Goal: Task Accomplishment & Management: Use online tool/utility

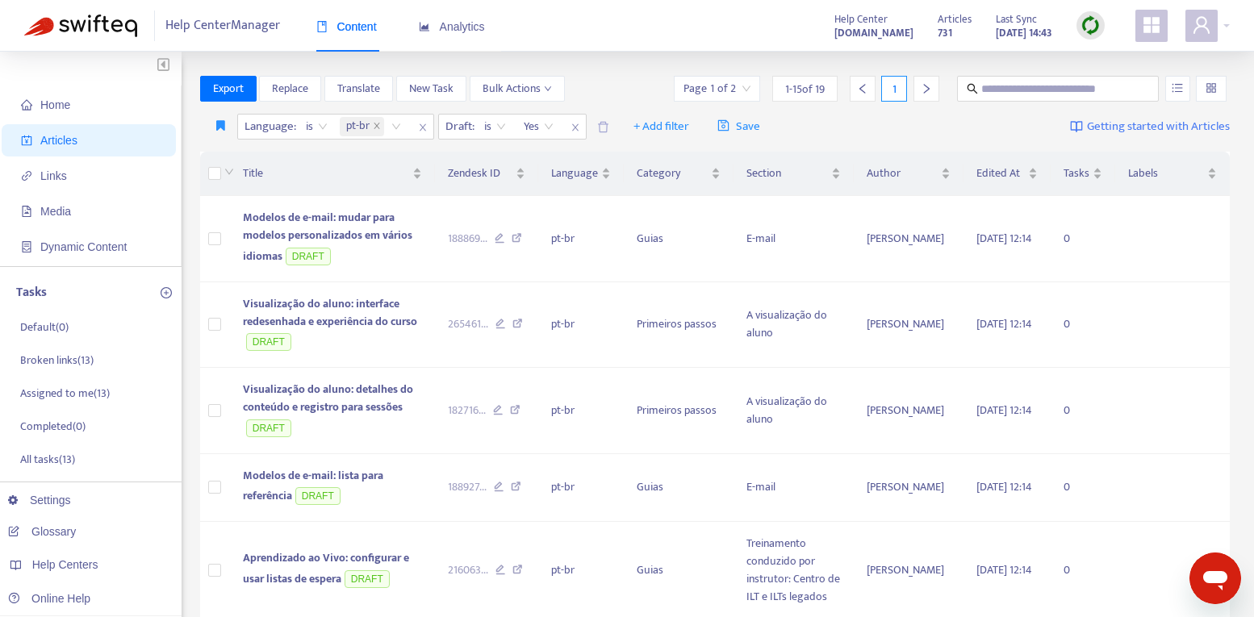
click at [1082, 34] on img at bounding box center [1091, 25] width 20 height 20
click at [1091, 60] on link "Quick Sync" at bounding box center [1123, 58] width 69 height 19
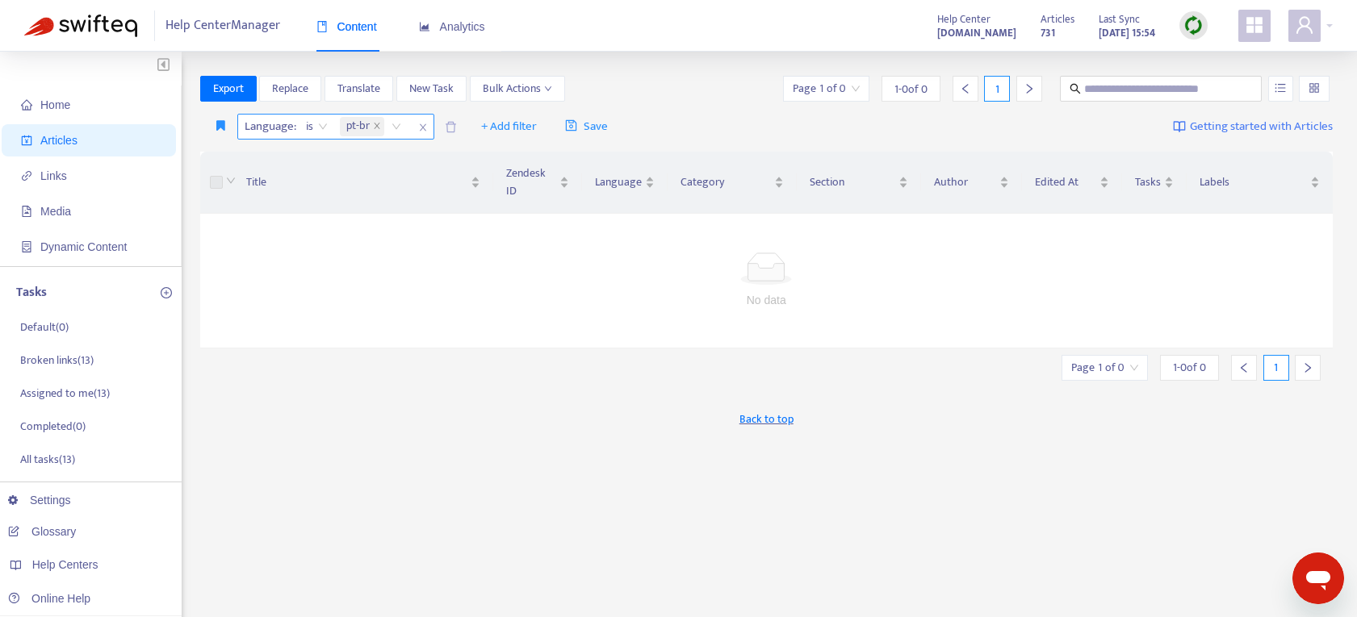
click at [420, 131] on icon "close" at bounding box center [423, 128] width 10 height 10
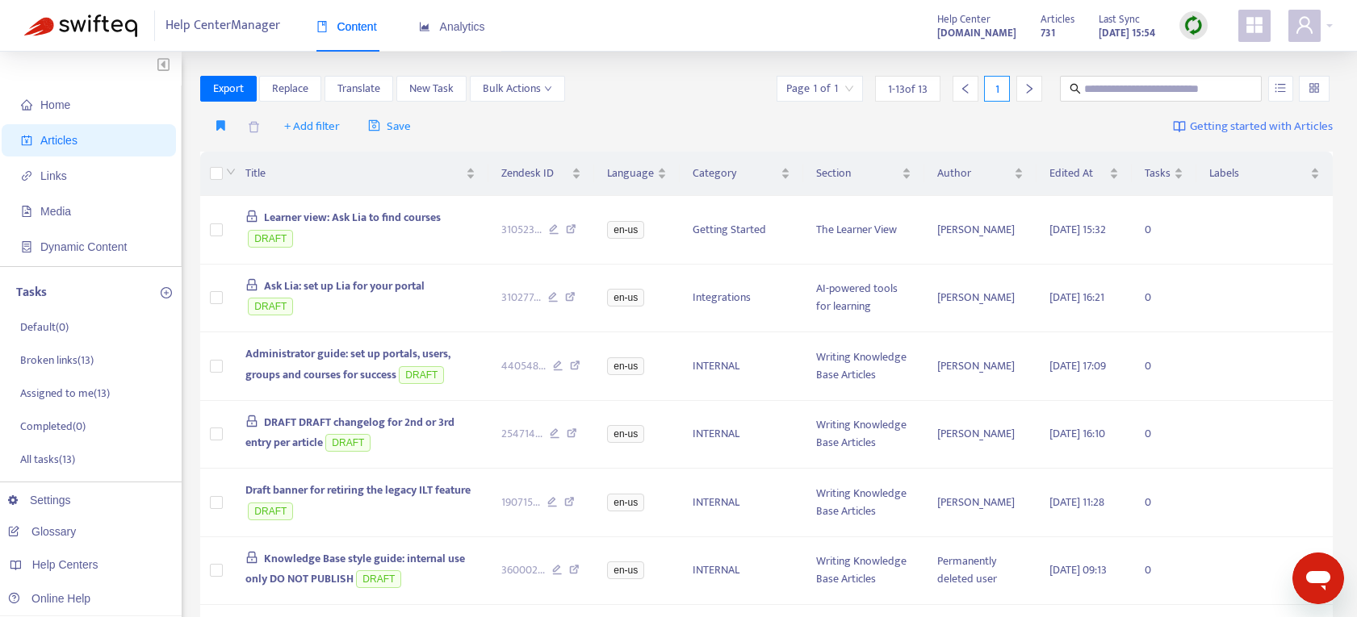
click at [61, 139] on span "Articles" at bounding box center [58, 140] width 37 height 13
click at [1106, 91] on input "text" at bounding box center [1161, 89] width 155 height 18
type input "**********"
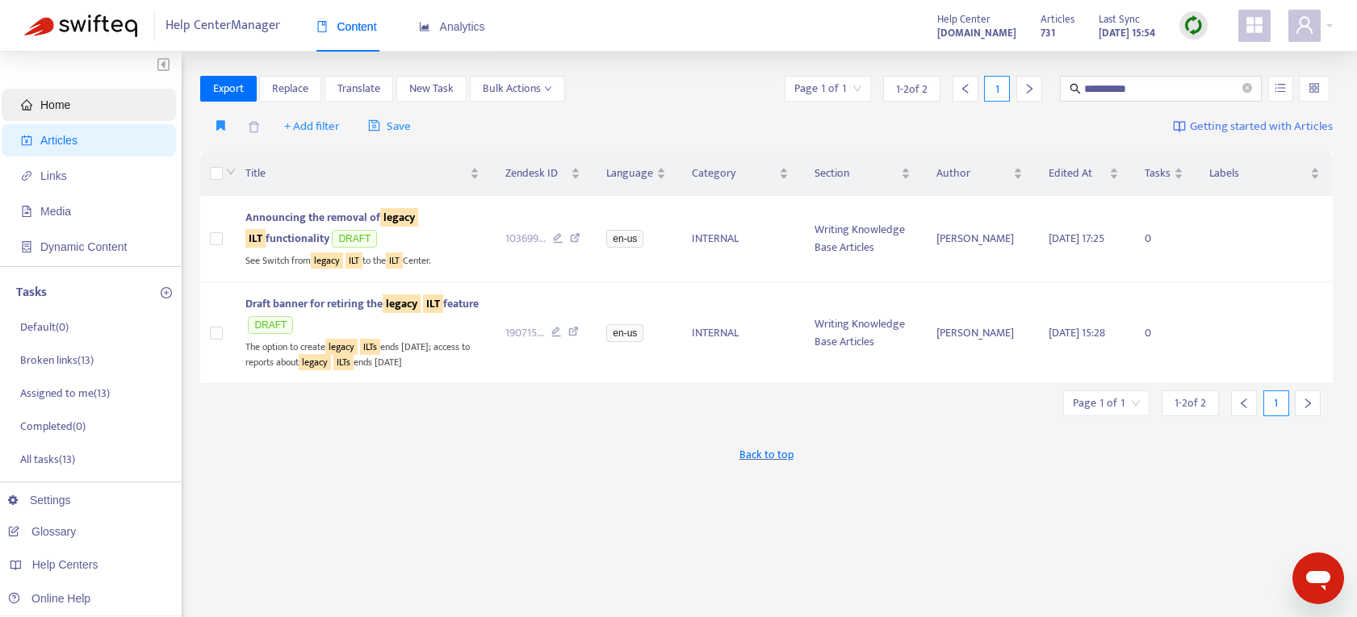
click at [37, 104] on span "Home" at bounding box center [92, 105] width 142 height 32
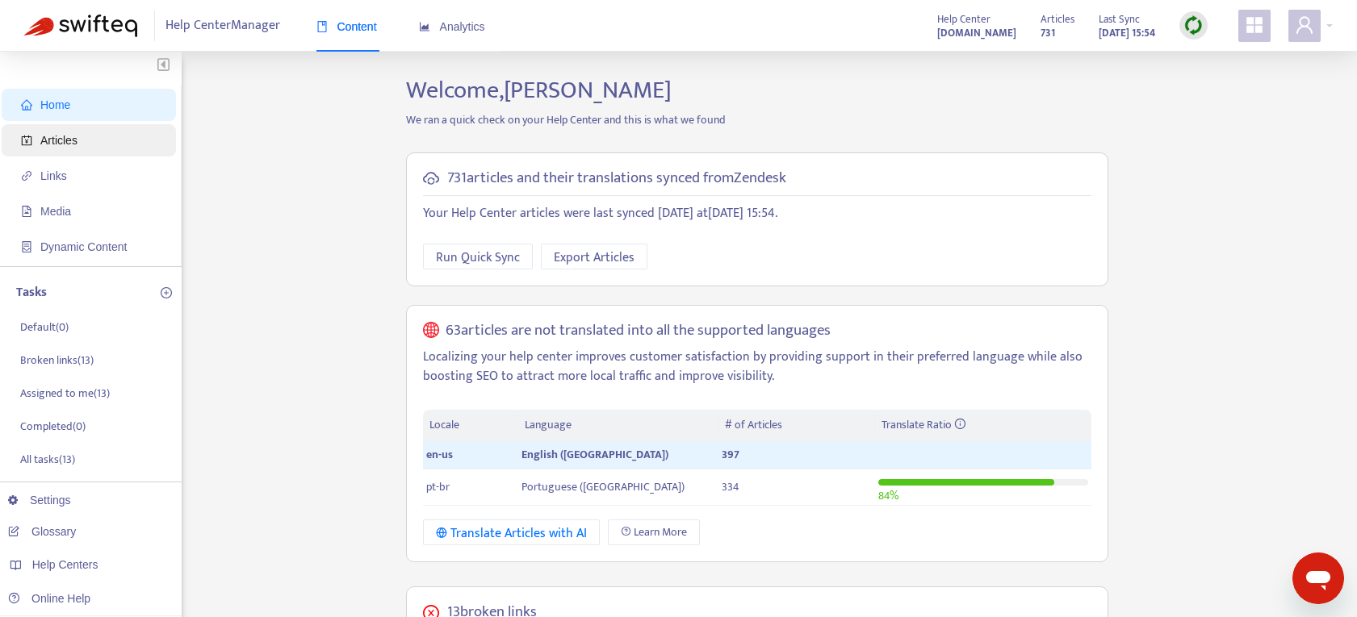
click at [46, 136] on span "Articles" at bounding box center [58, 140] width 37 height 13
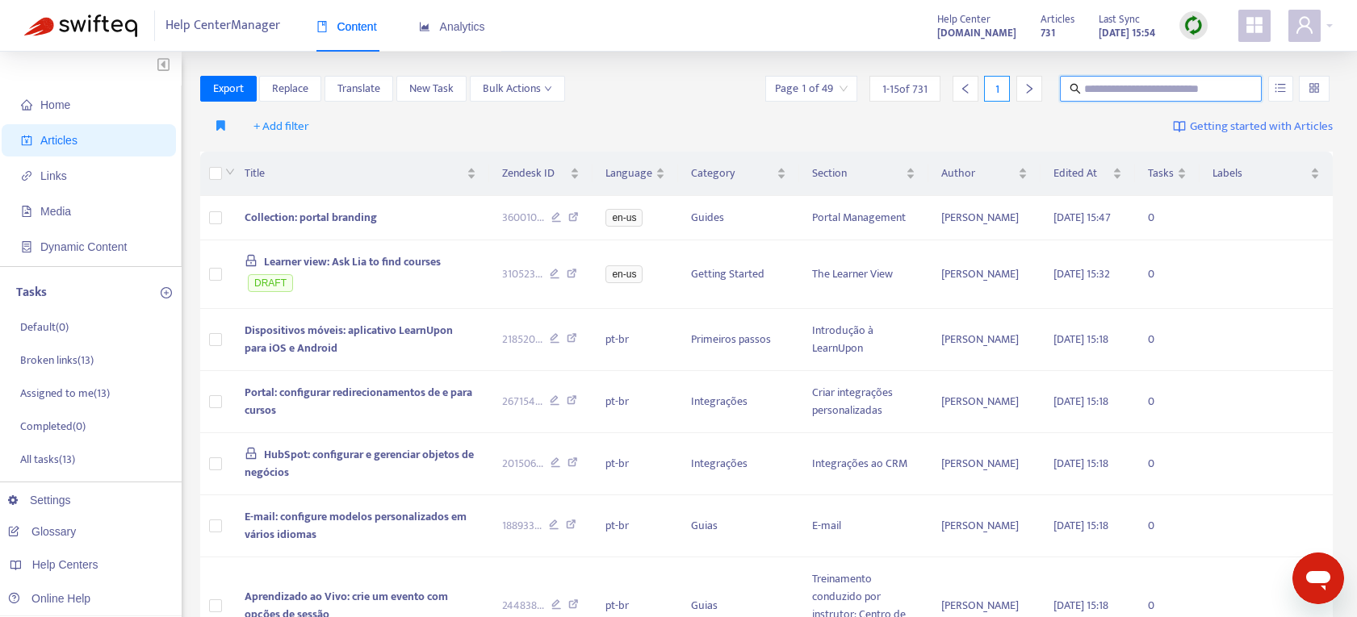
click at [1085, 89] on input "text" at bounding box center [1161, 89] width 155 height 18
type input "**********"
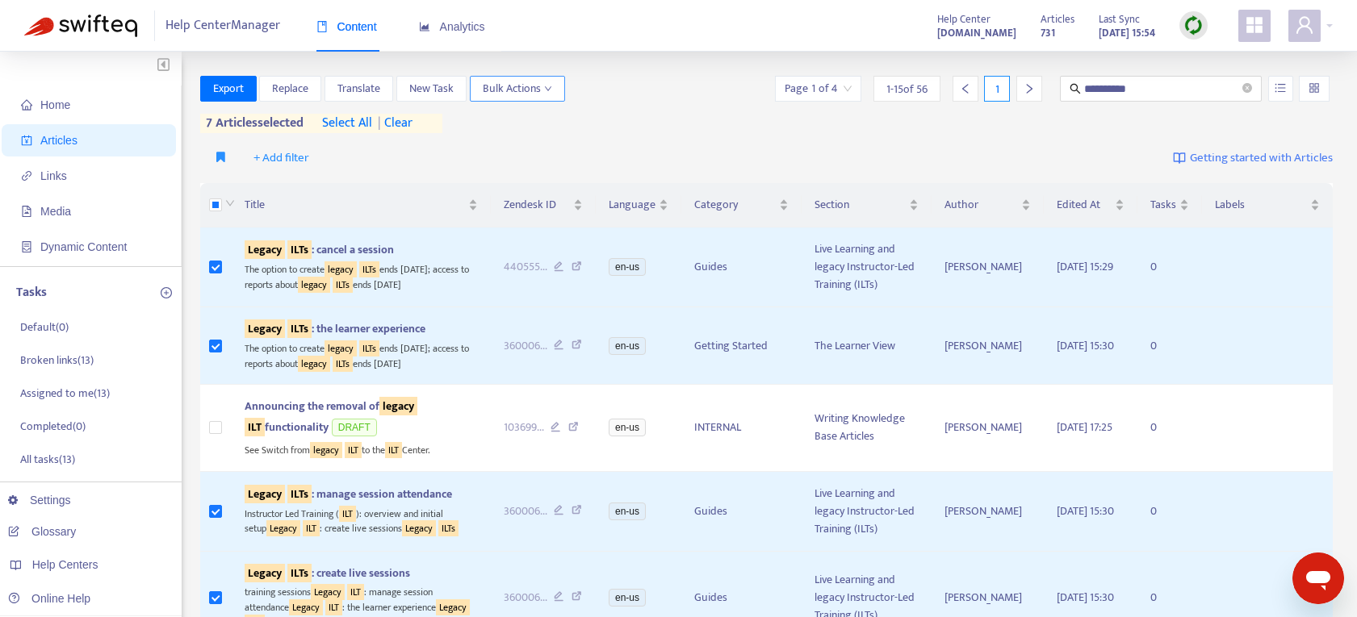
click at [517, 88] on span "Bulk Actions" at bounding box center [517, 89] width 69 height 18
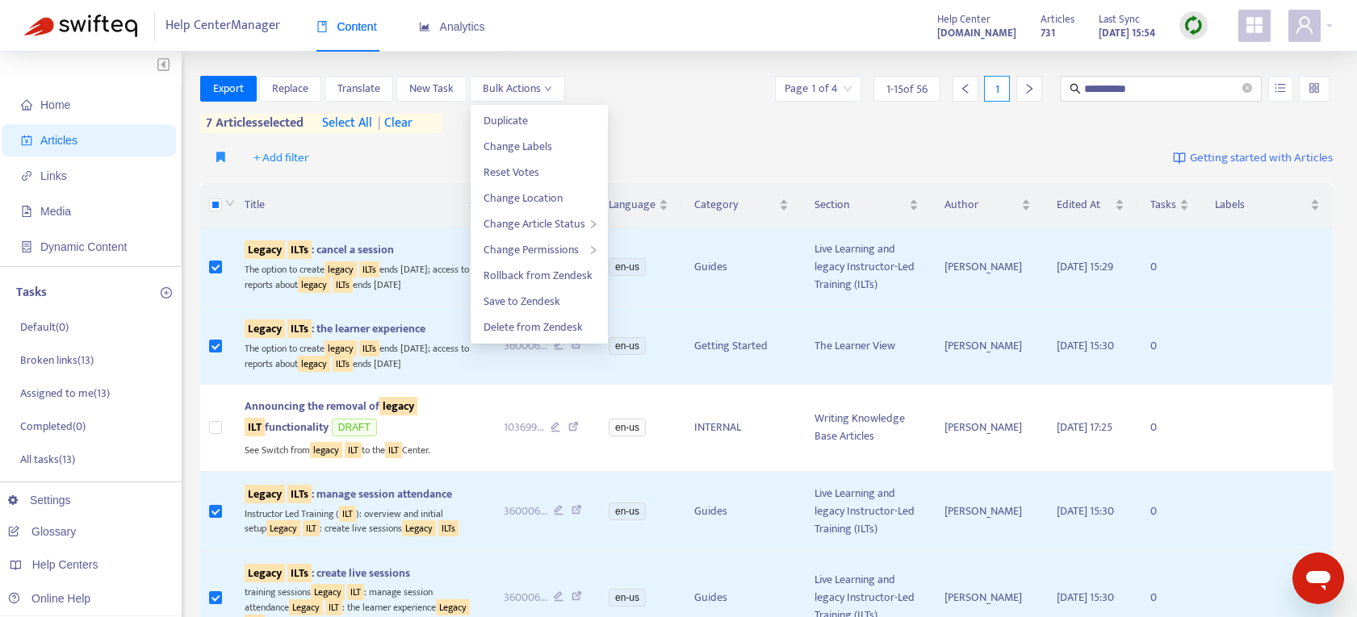
click at [644, 101] on div "**********" at bounding box center [766, 89] width 1133 height 26
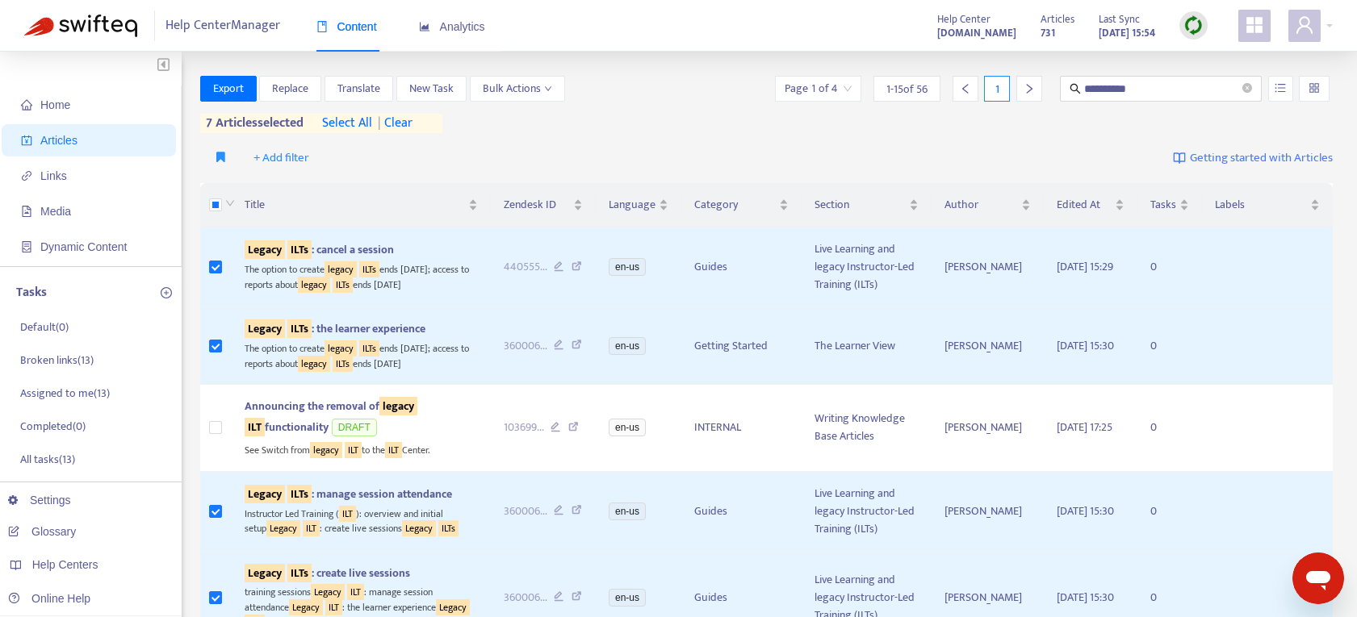
click at [405, 123] on span "| clear" at bounding box center [392, 123] width 40 height 19
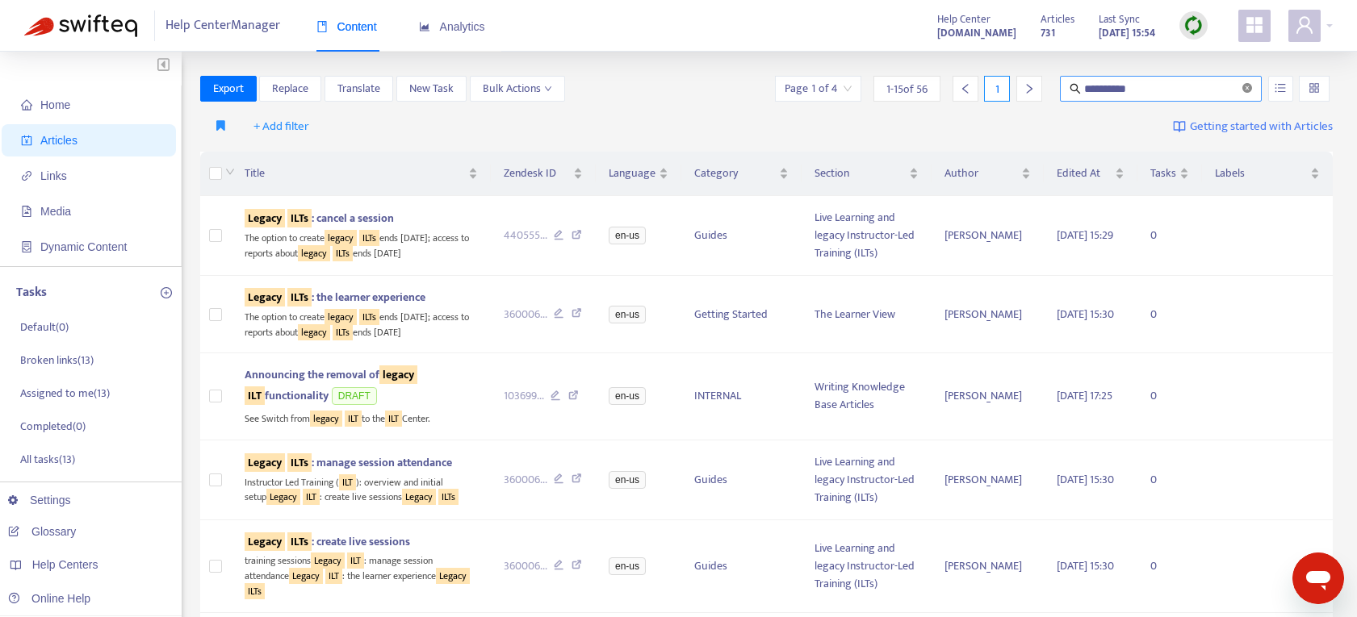
click at [1248, 87] on icon "close-circle" at bounding box center [1247, 88] width 10 height 10
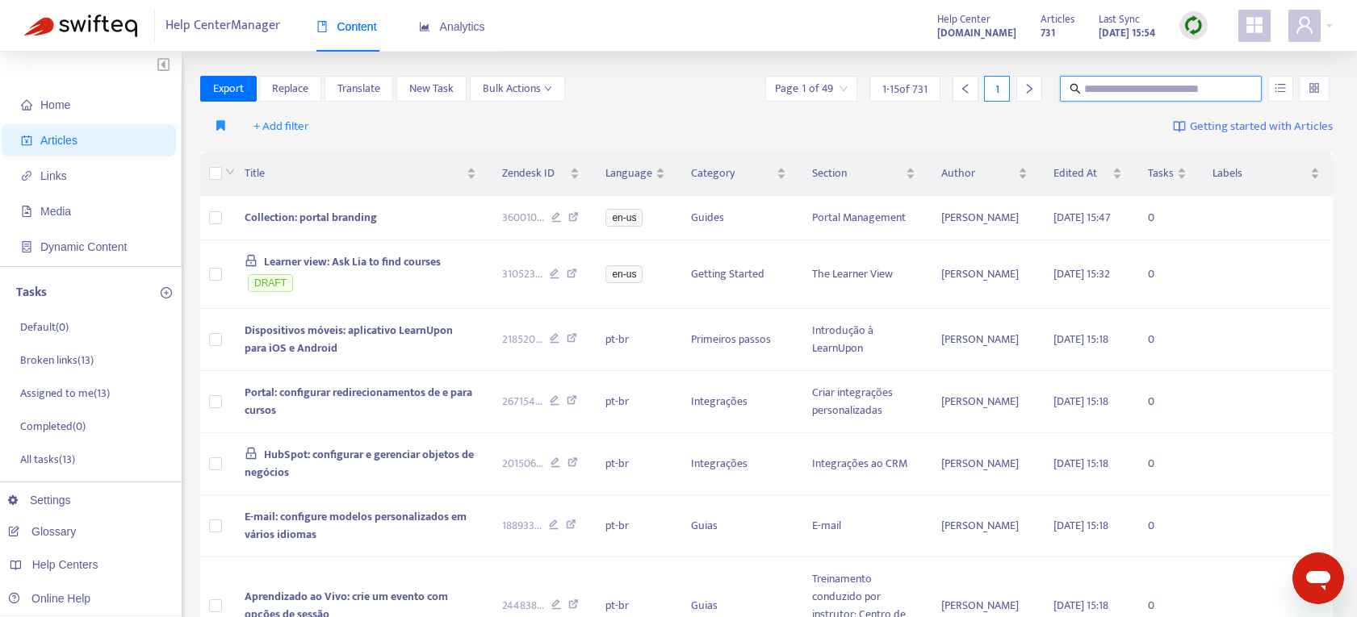
click at [1193, 27] on img at bounding box center [1193, 25] width 20 height 20
click at [1208, 59] on link "Quick Sync" at bounding box center [1226, 58] width 69 height 19
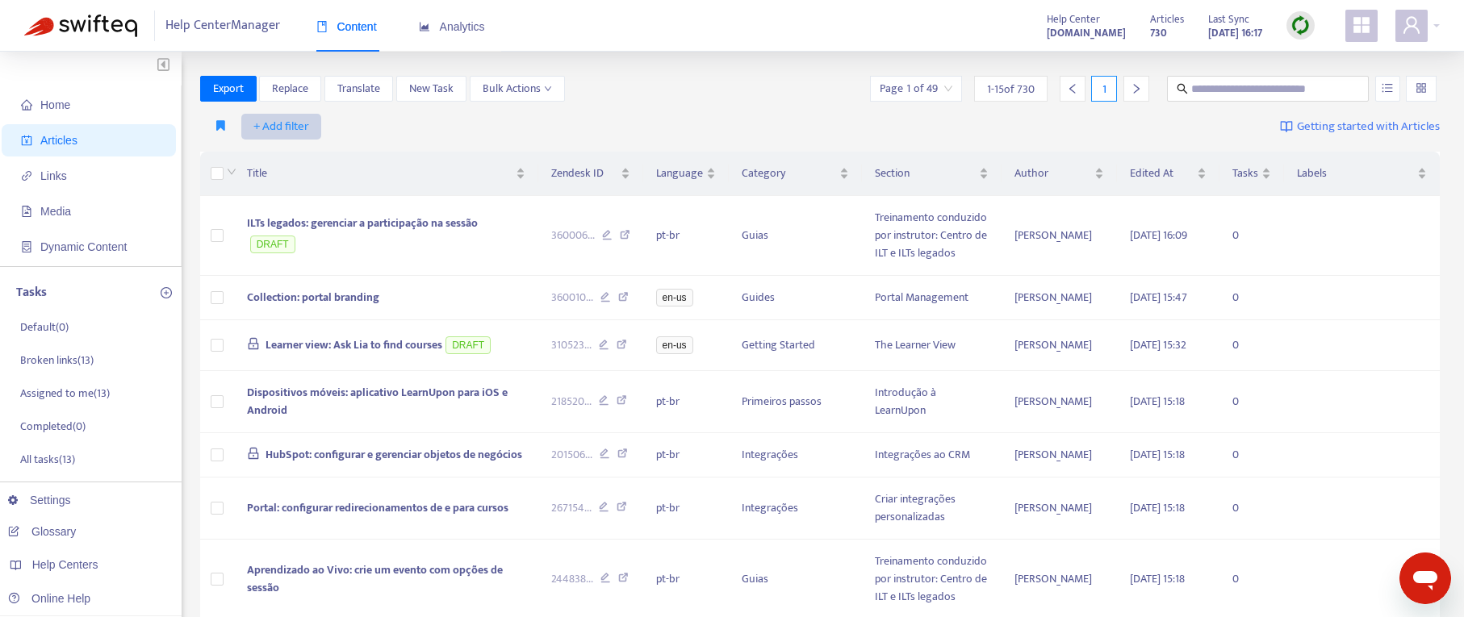
click at [298, 123] on span "+ Add filter" at bounding box center [281, 126] width 56 height 19
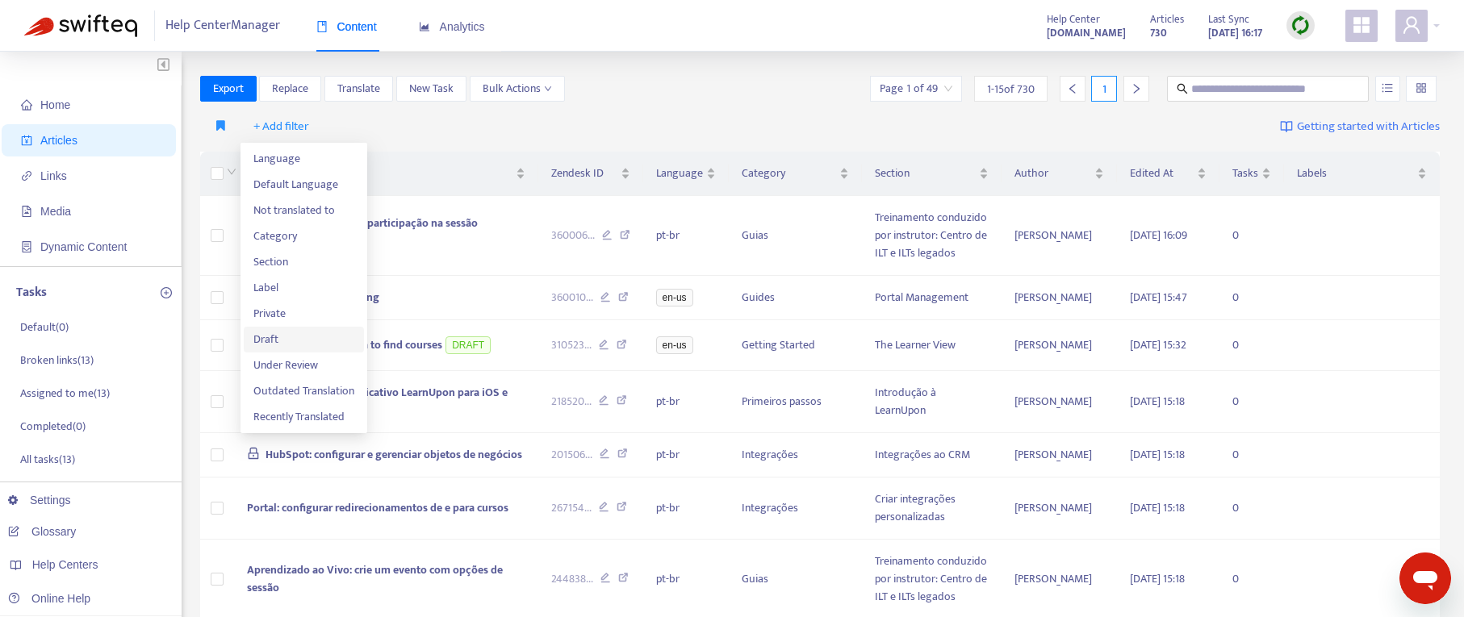
click at [290, 333] on span "Draft" at bounding box center [303, 340] width 101 height 18
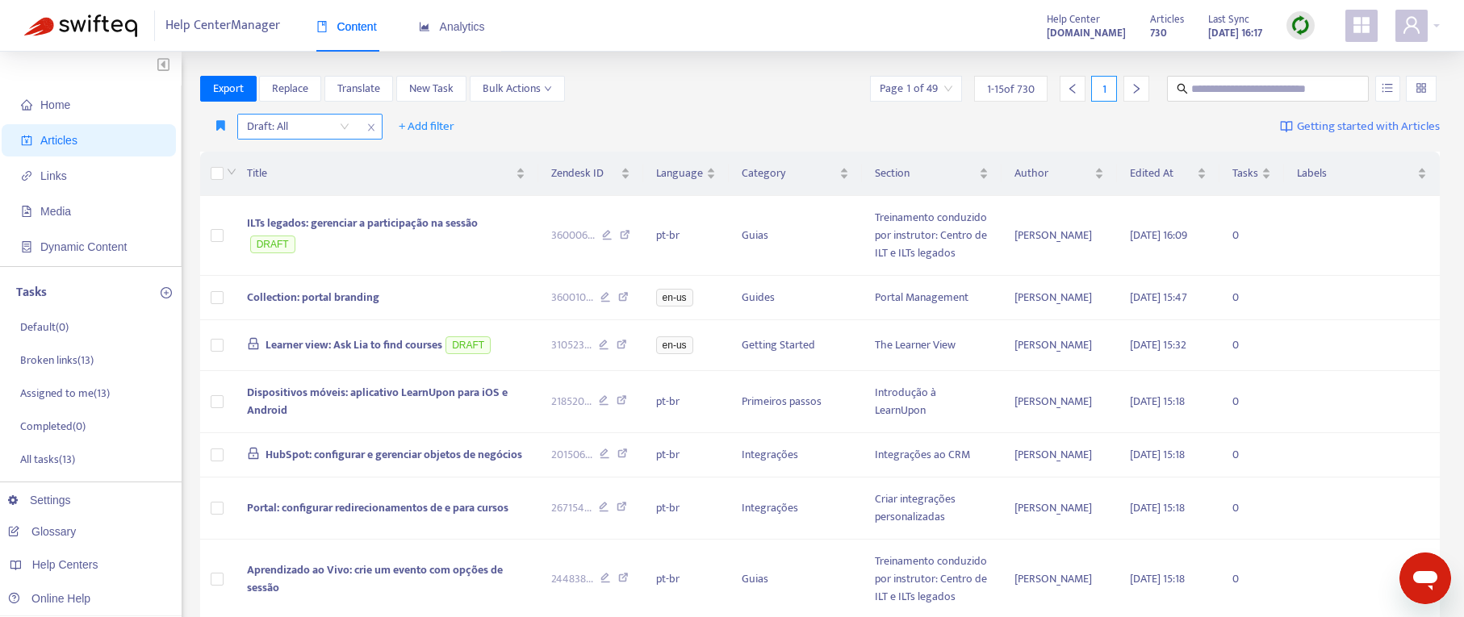
click at [345, 127] on input "search" at bounding box center [298, 127] width 102 height 24
click at [325, 187] on div "Yes" at bounding box center [390, 184] width 281 height 18
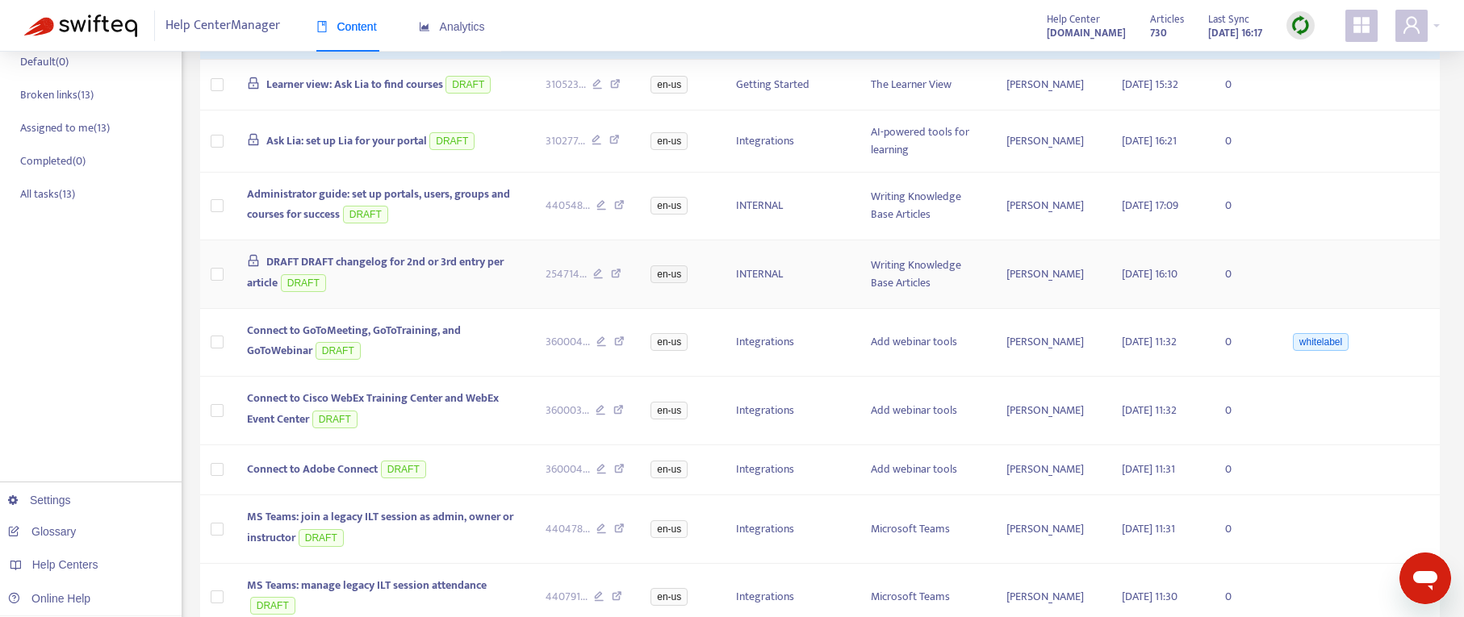
scroll to position [269, 0]
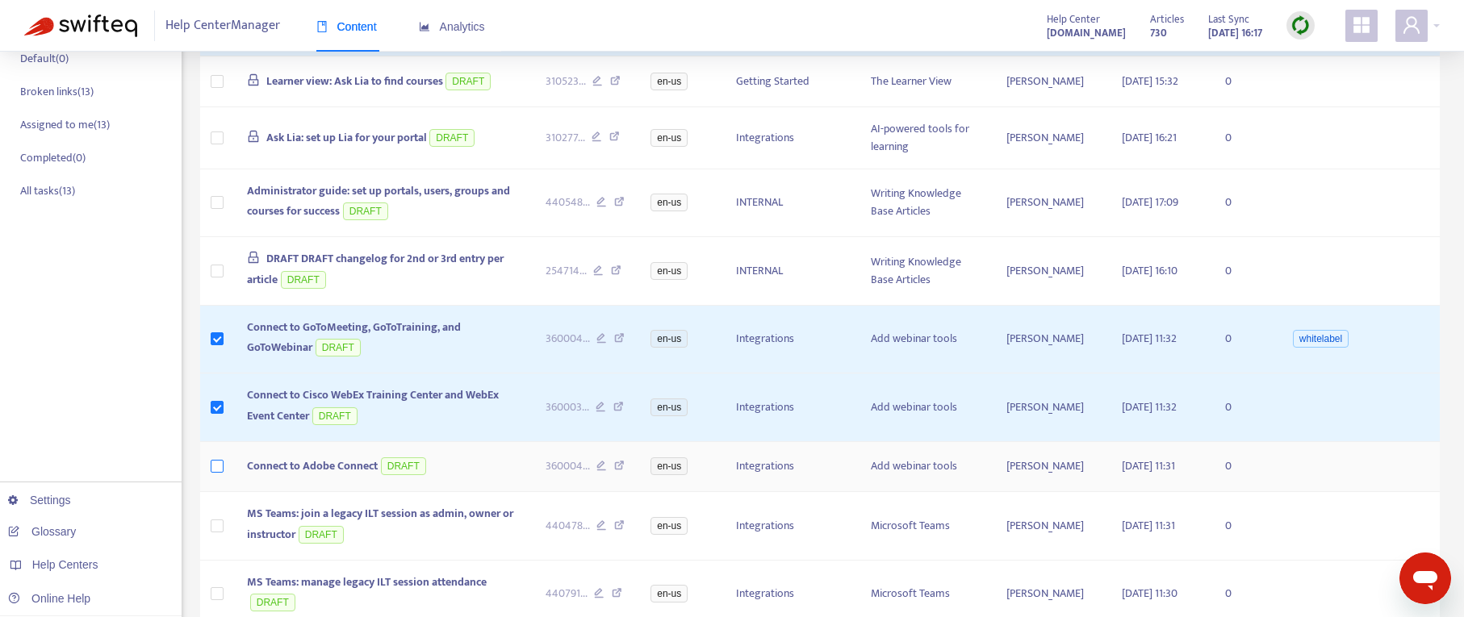
click at [215, 458] on label at bounding box center [217, 467] width 13 height 18
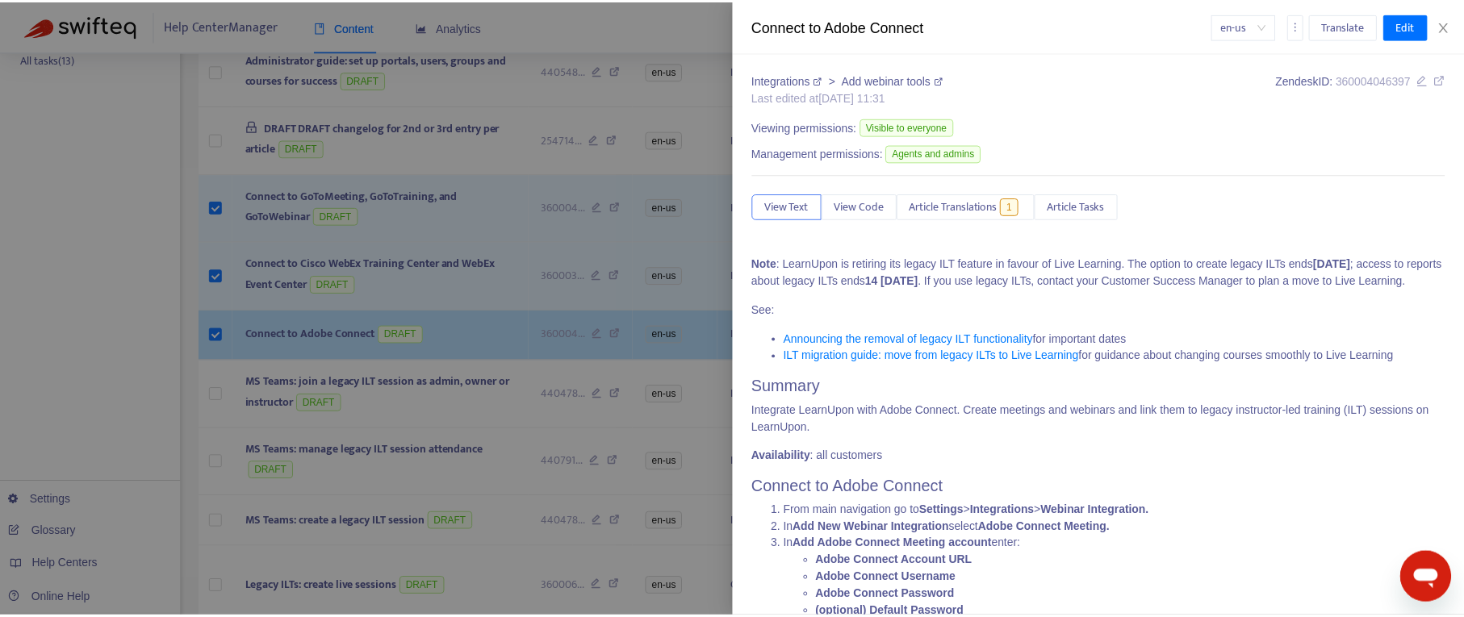
scroll to position [408, 0]
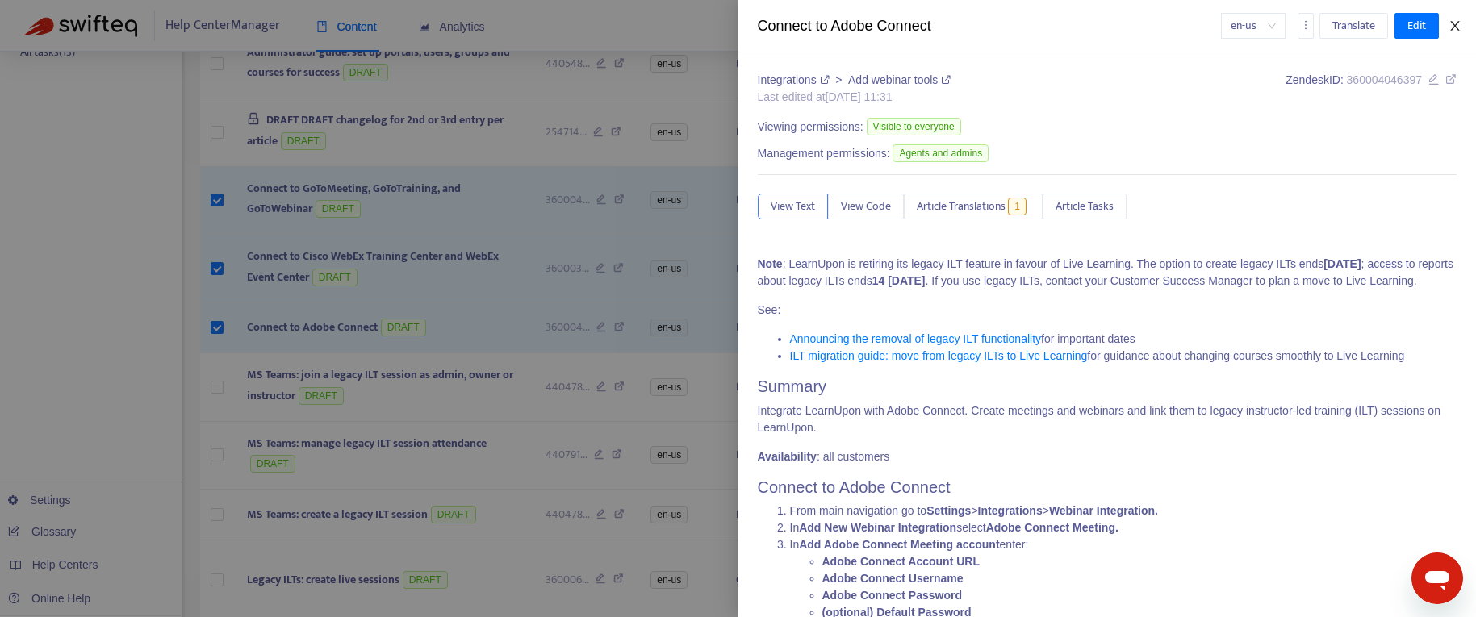
click at [1265, 21] on icon "close" at bounding box center [1454, 25] width 13 height 13
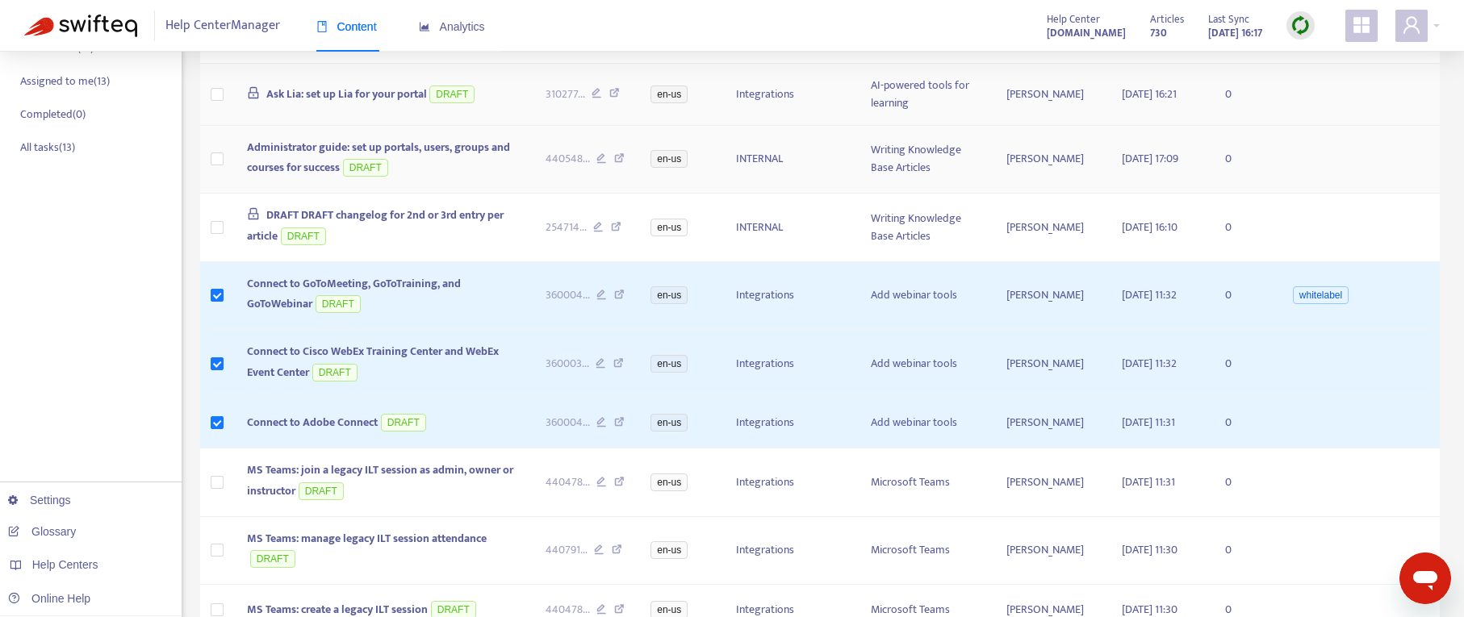
scroll to position [0, 0]
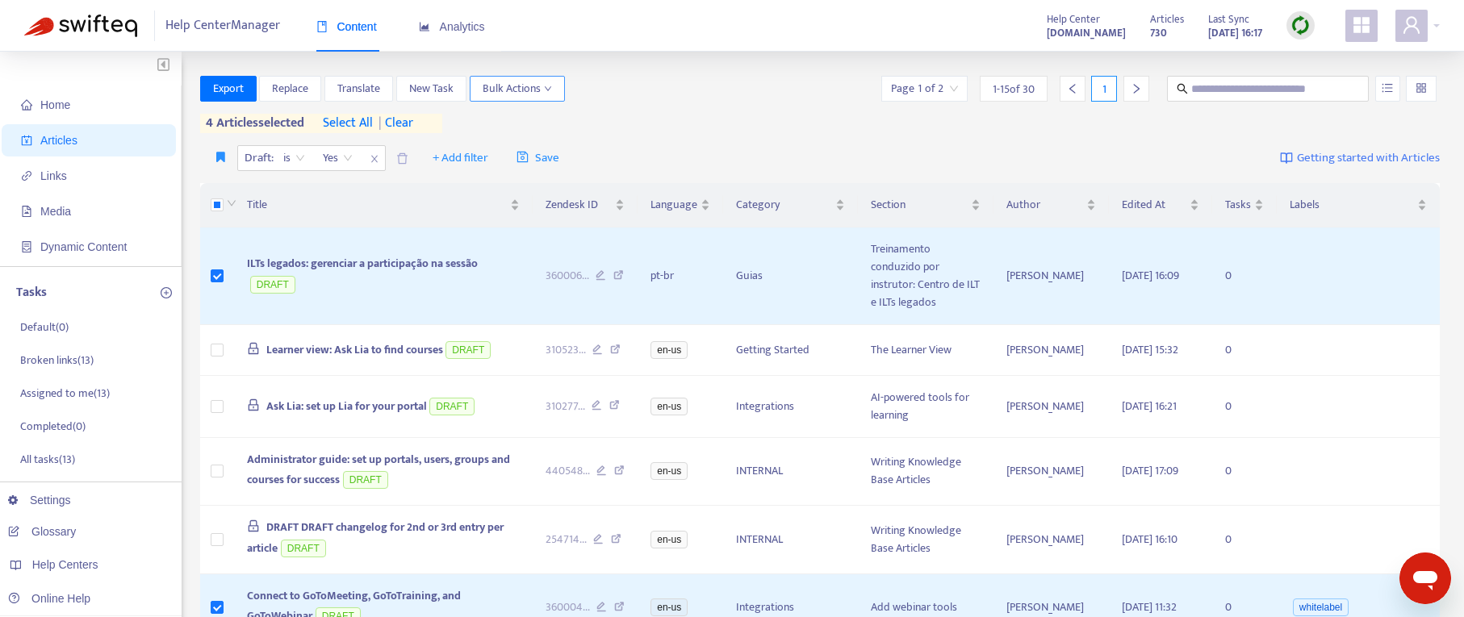
click at [544, 86] on icon "down" at bounding box center [548, 89] width 8 height 8
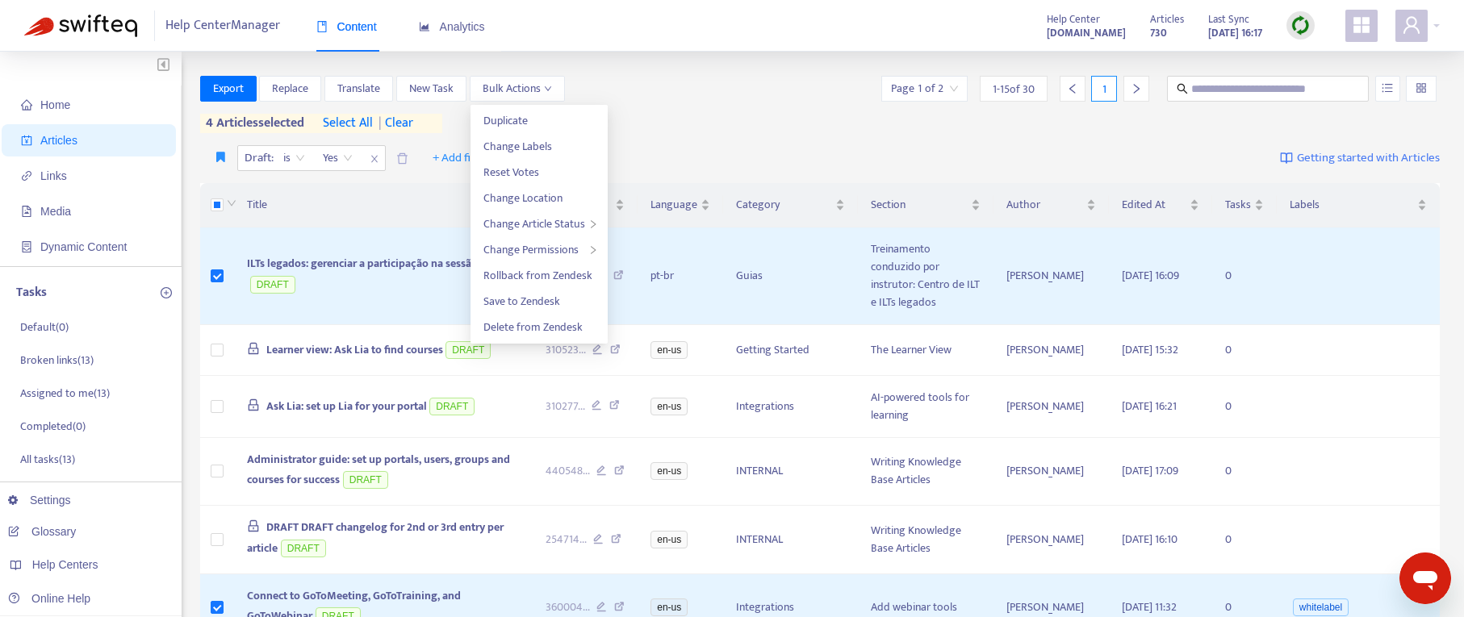
click at [1265, 159] on span "Getting started with Articles" at bounding box center [1368, 158] width 143 height 19
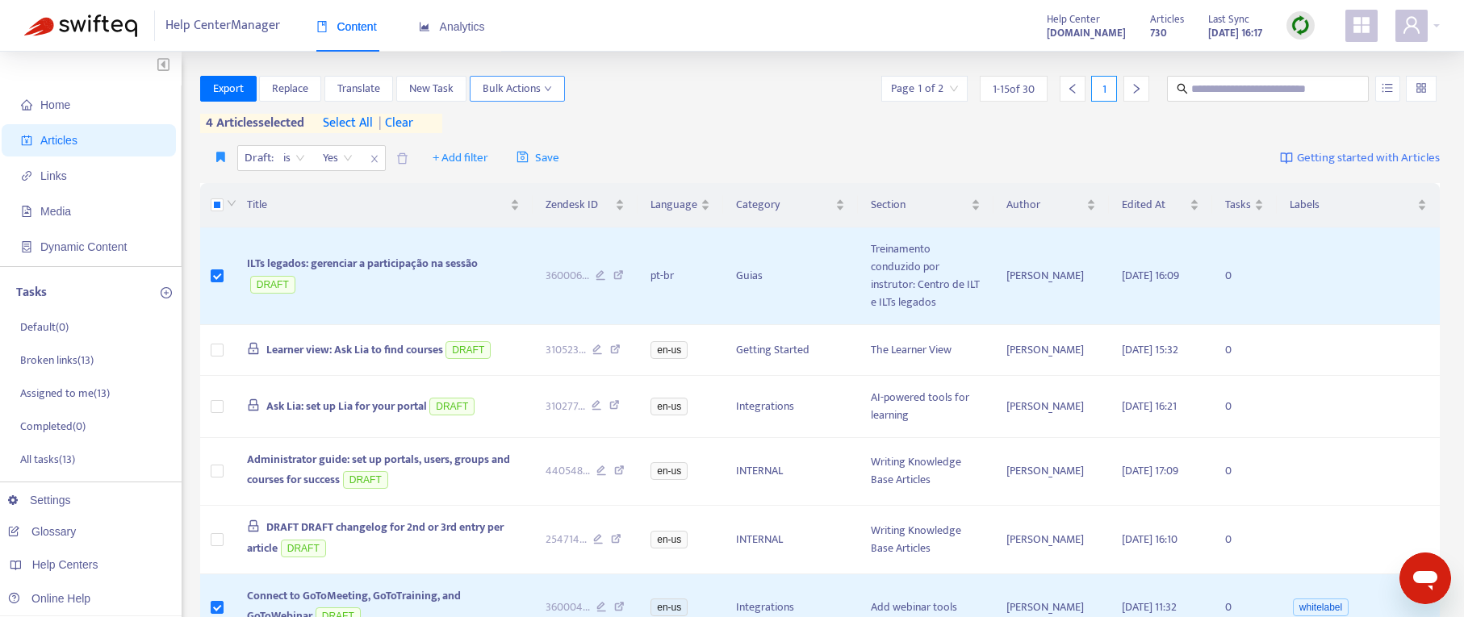
click at [513, 86] on span "Bulk Actions" at bounding box center [517, 89] width 69 height 18
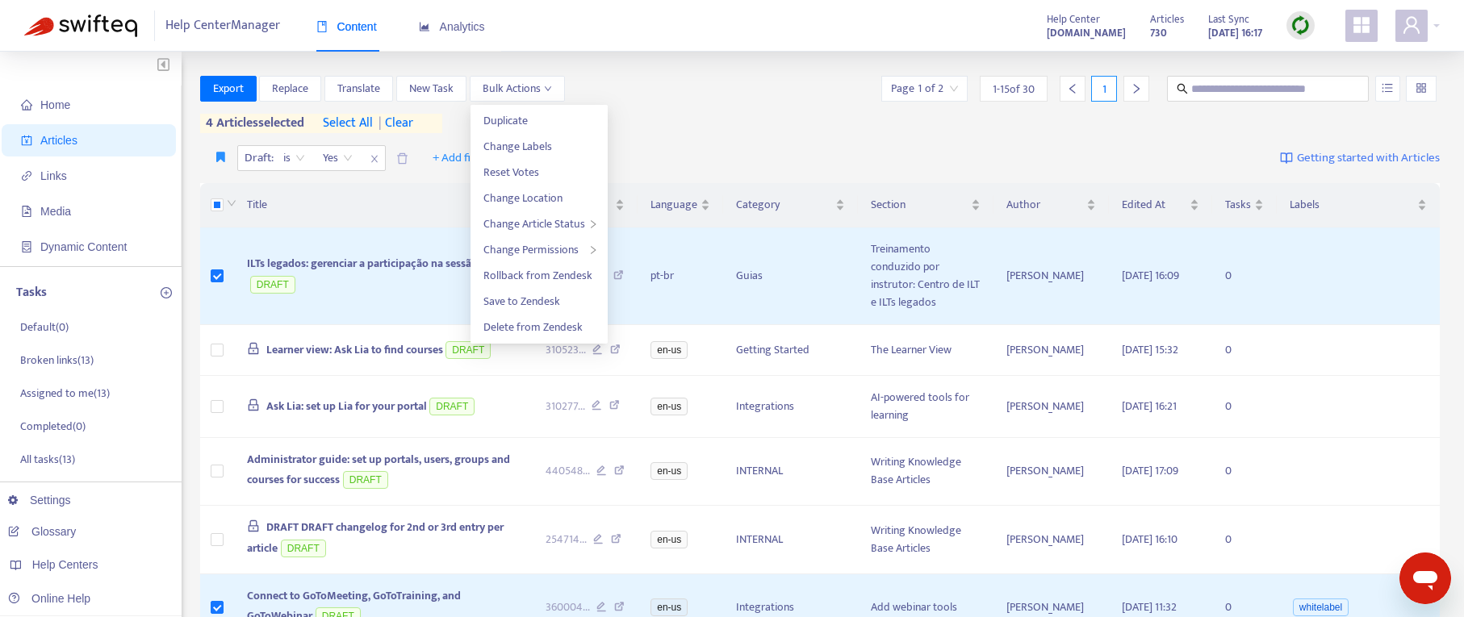
click at [650, 82] on div "Export Replace Translate New Task Bulk Actions Page 1 of 2 1 - 15 of 30 1" at bounding box center [820, 89] width 1240 height 26
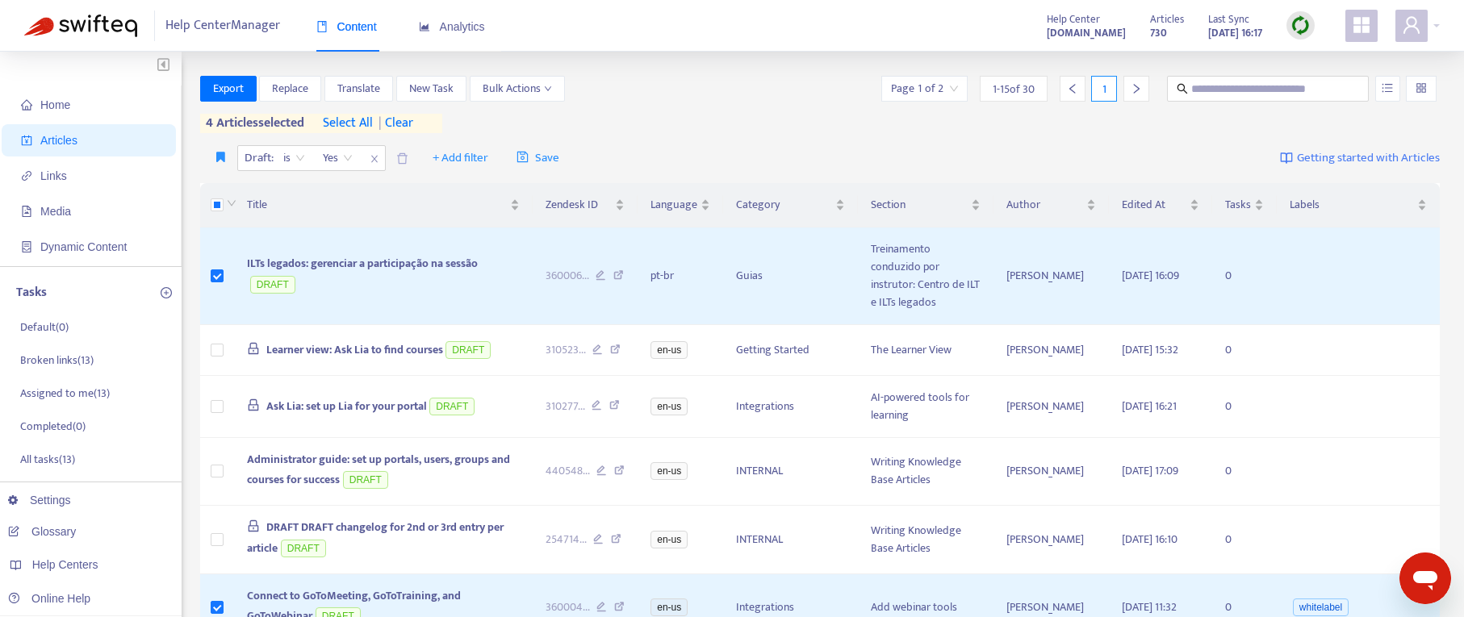
click at [403, 123] on span "| clear" at bounding box center [393, 123] width 40 height 19
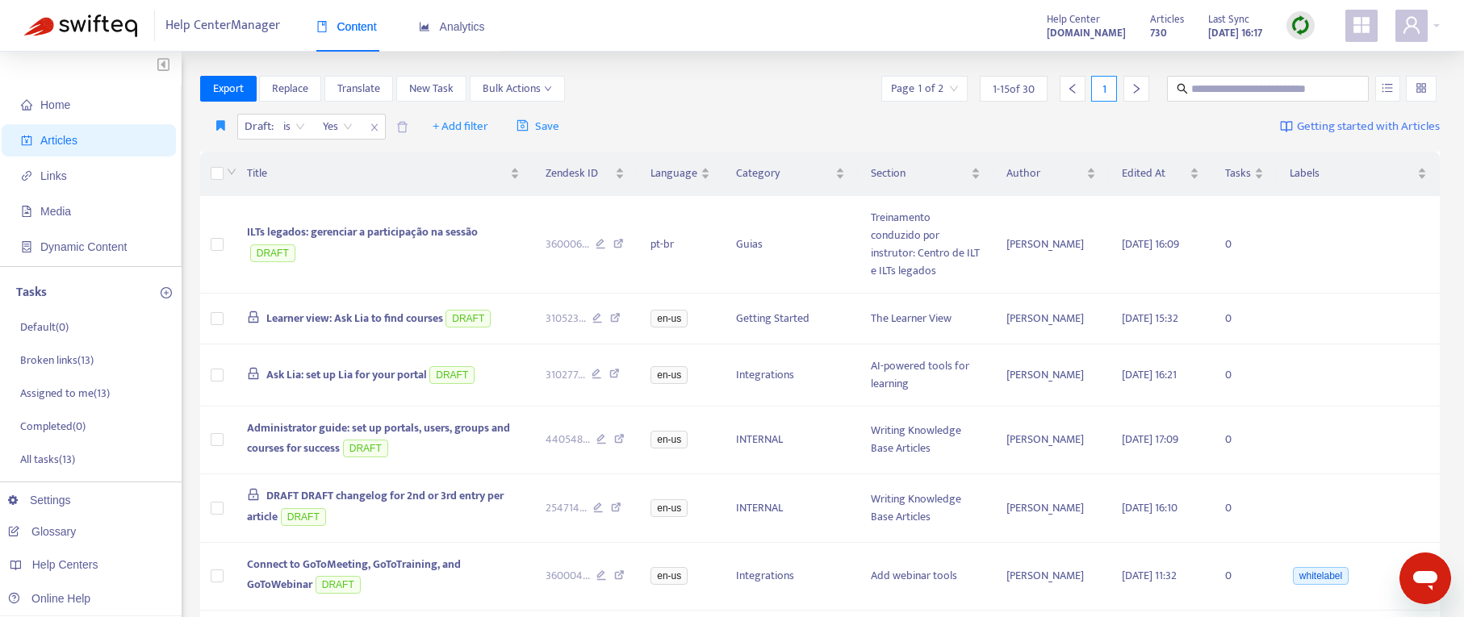
click at [1265, 21] on img at bounding box center [1300, 25] width 20 height 20
click at [1265, 56] on link "Quick Sync" at bounding box center [1333, 58] width 69 height 19
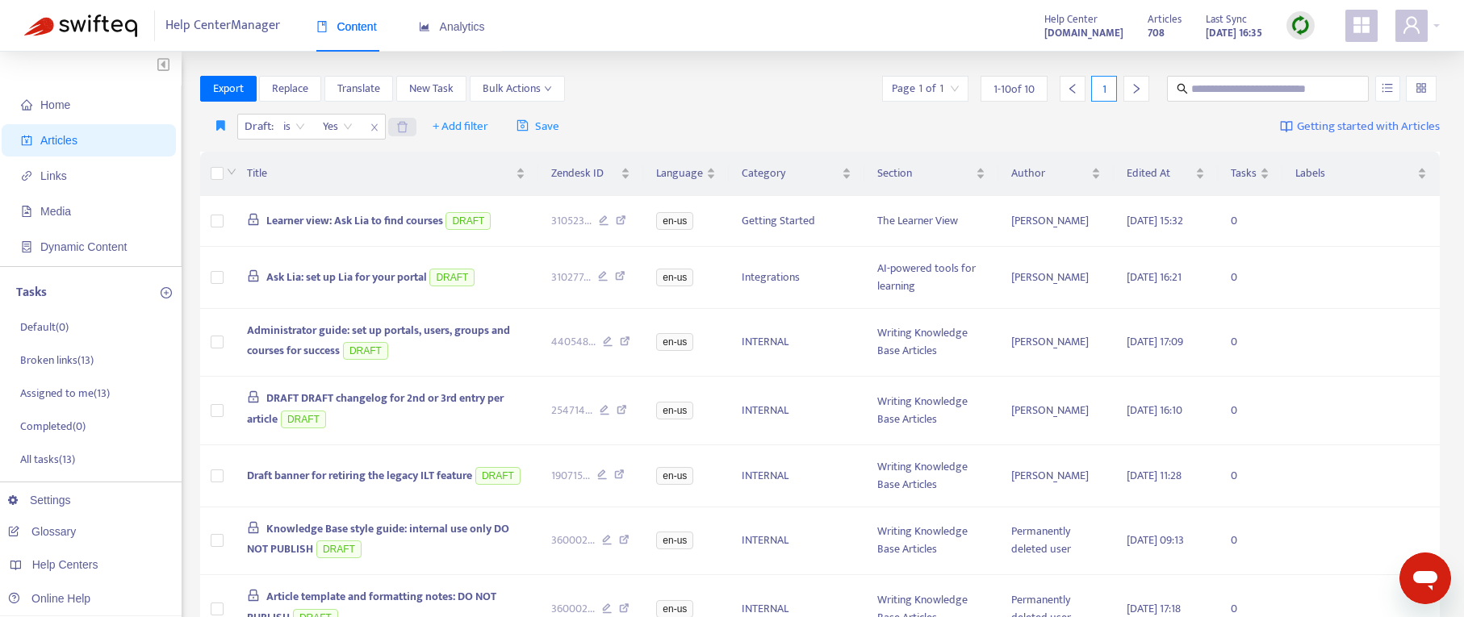
click at [400, 128] on icon "delete" at bounding box center [402, 127] width 12 height 12
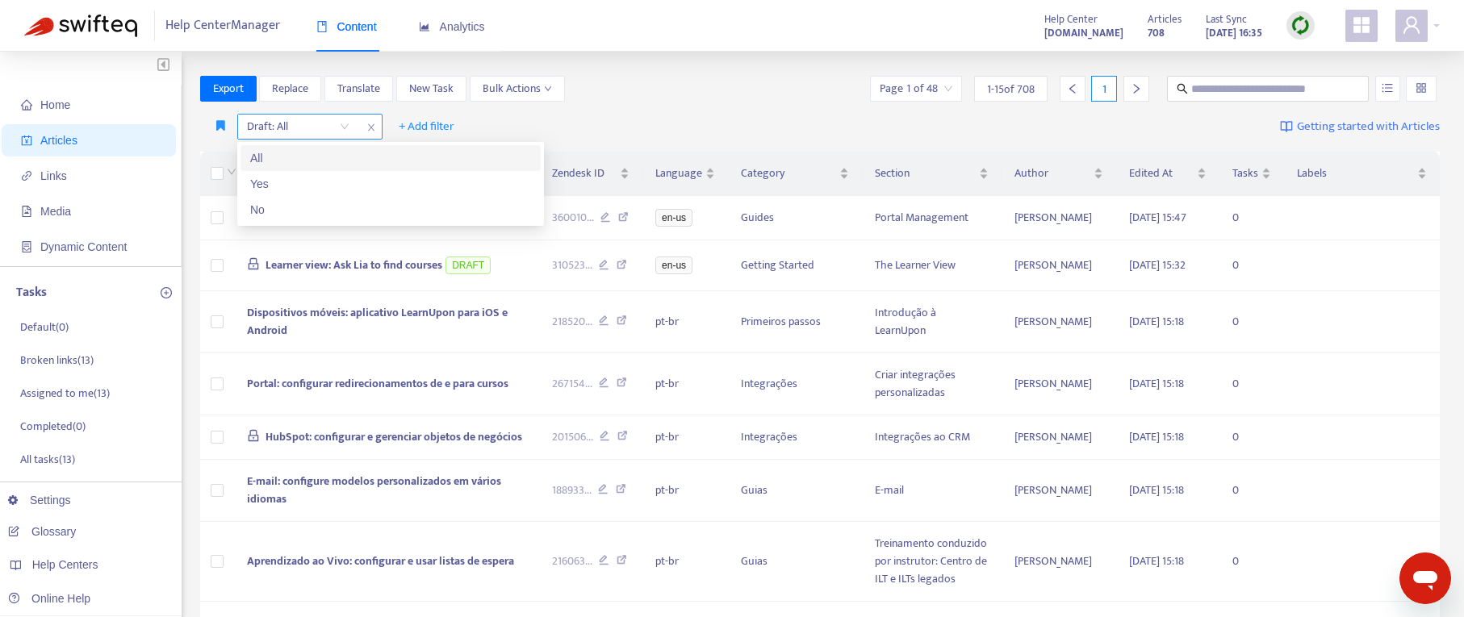
click at [345, 123] on input "search" at bounding box center [298, 127] width 102 height 24
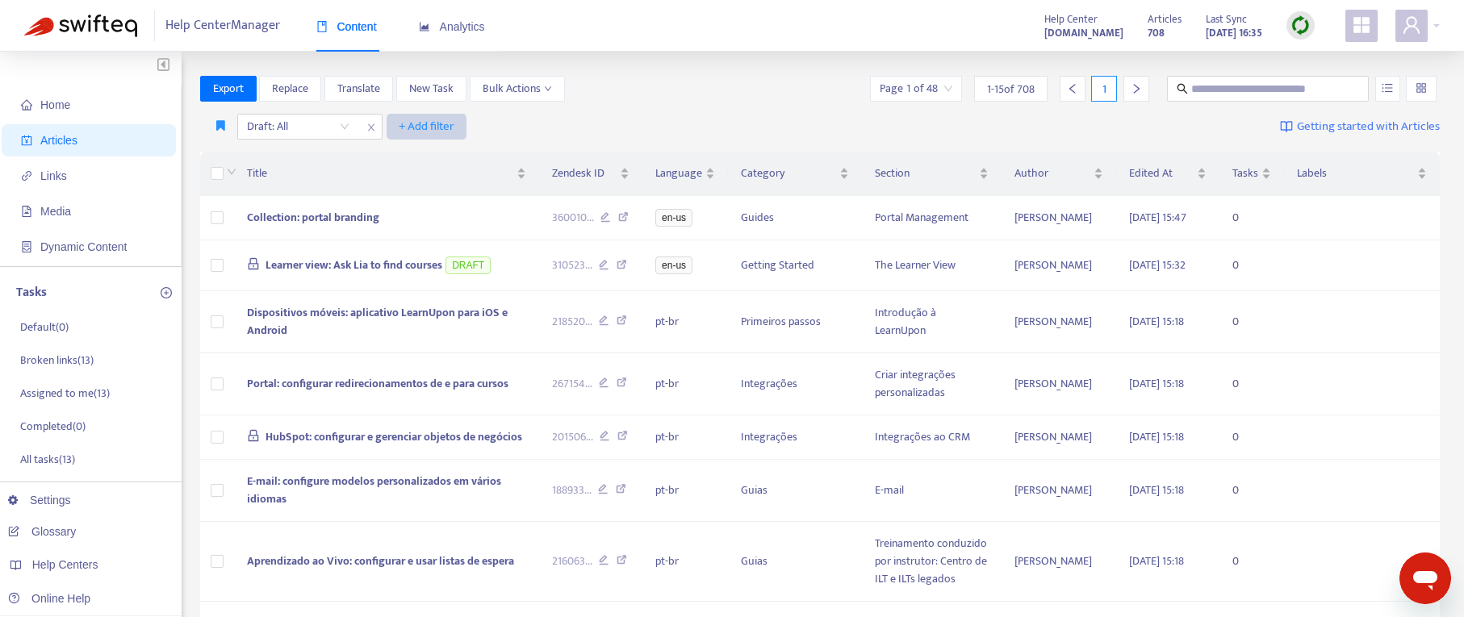
click at [419, 125] on span "+ Add filter" at bounding box center [427, 126] width 56 height 19
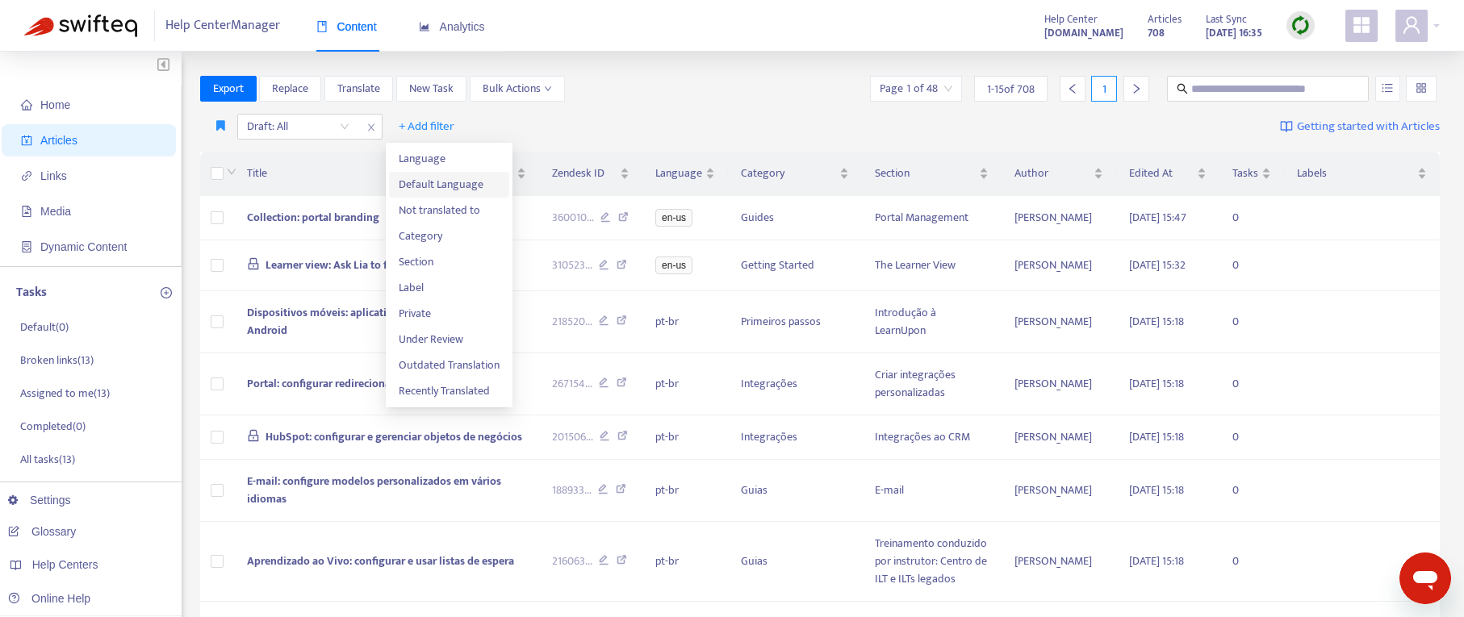
click at [420, 189] on span "Default Language" at bounding box center [449, 185] width 101 height 18
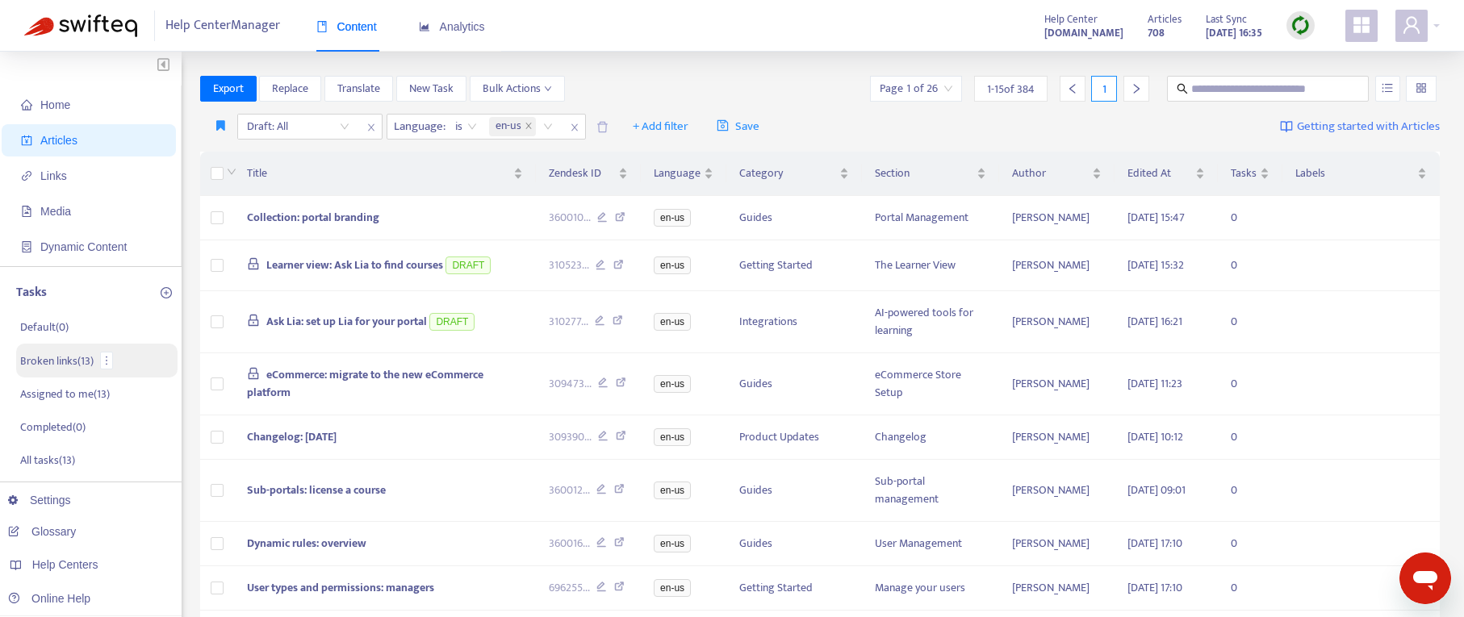
click at [59, 363] on p "Broken links ( 13 )" at bounding box center [56, 361] width 73 height 17
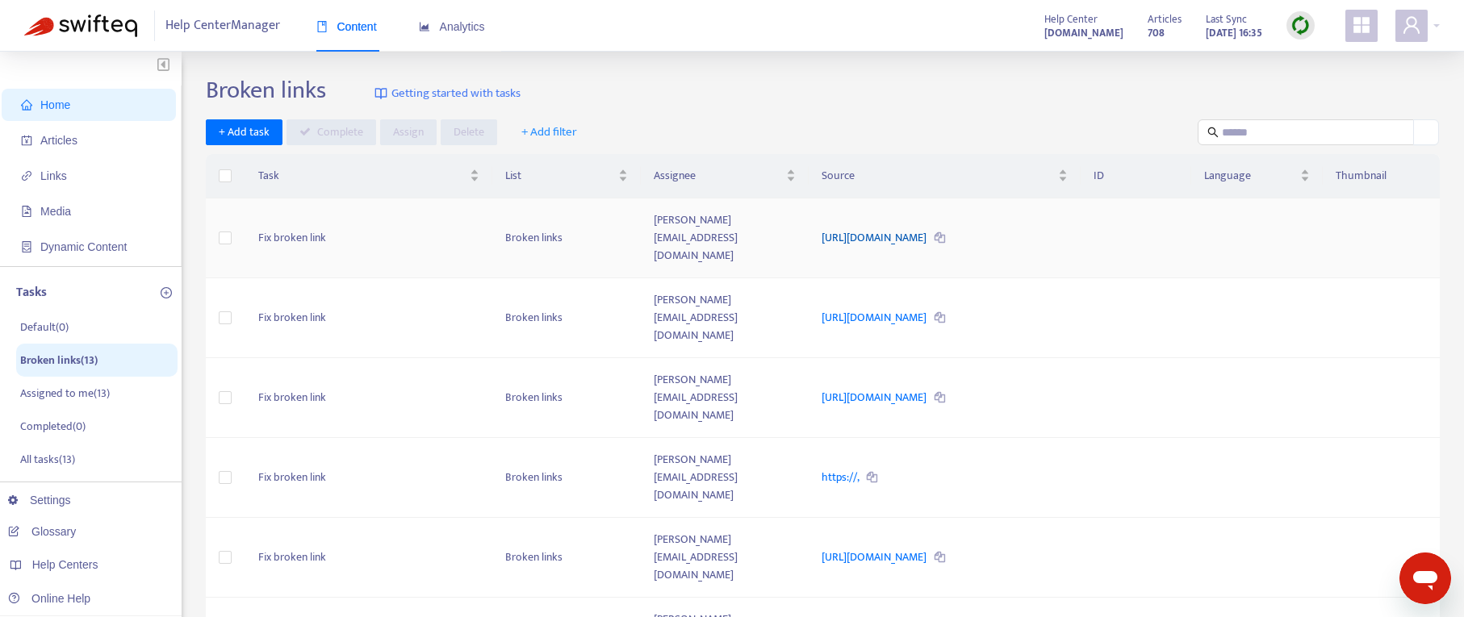
click at [887, 243] on link "[URL][DOMAIN_NAME]" at bounding box center [874, 237] width 107 height 19
click at [46, 185] on span "Links" at bounding box center [92, 176] width 142 height 32
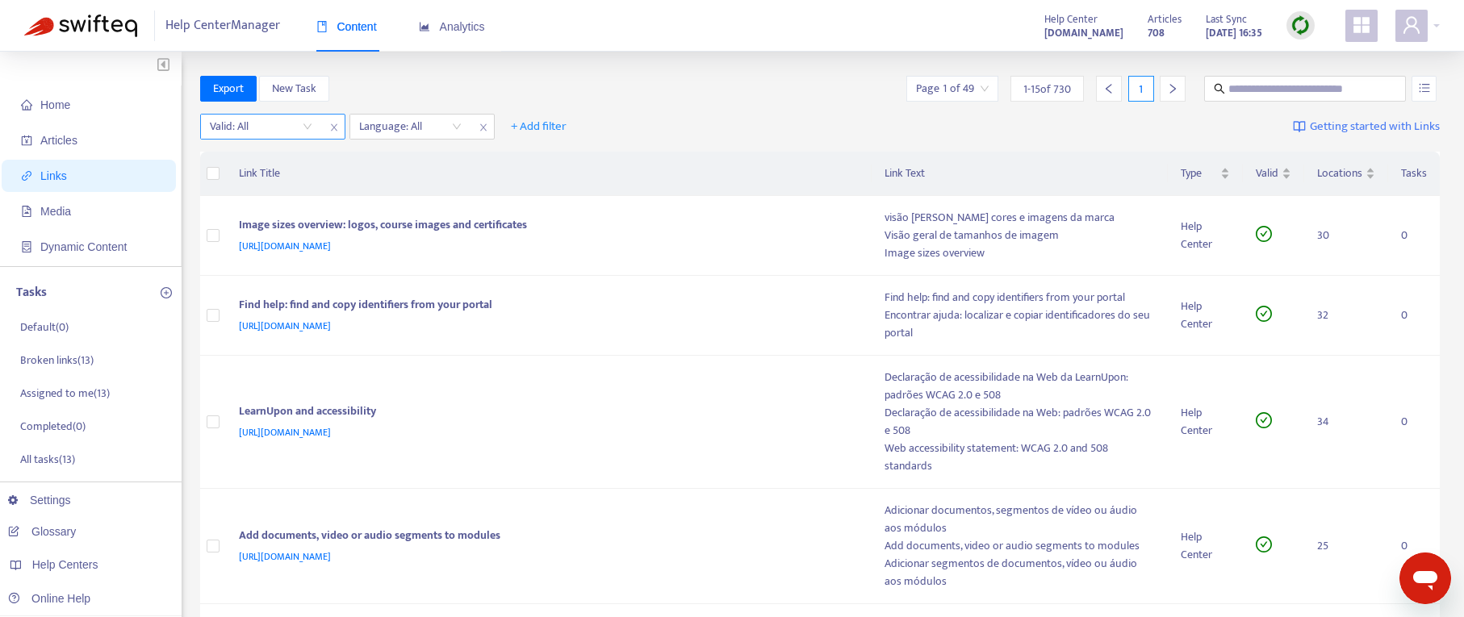
click at [311, 125] on div "Valid: All" at bounding box center [261, 127] width 120 height 24
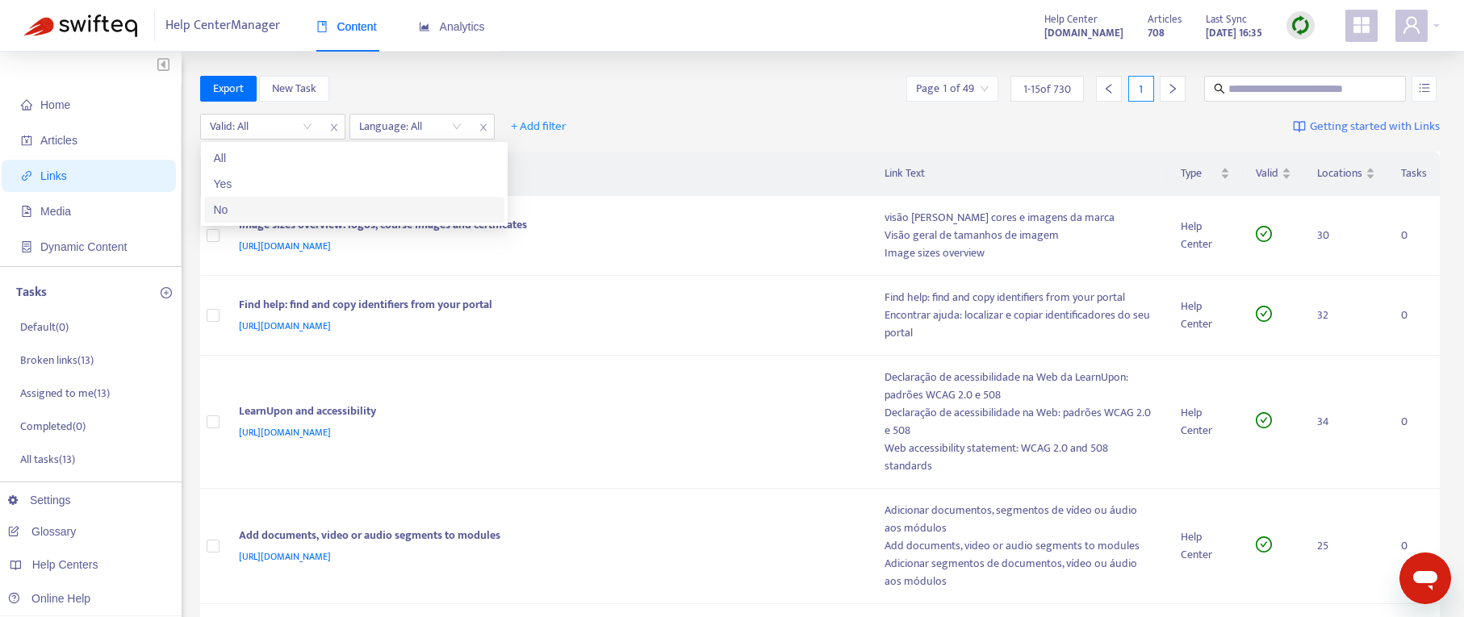
click at [274, 208] on div "No" at bounding box center [354, 210] width 281 height 18
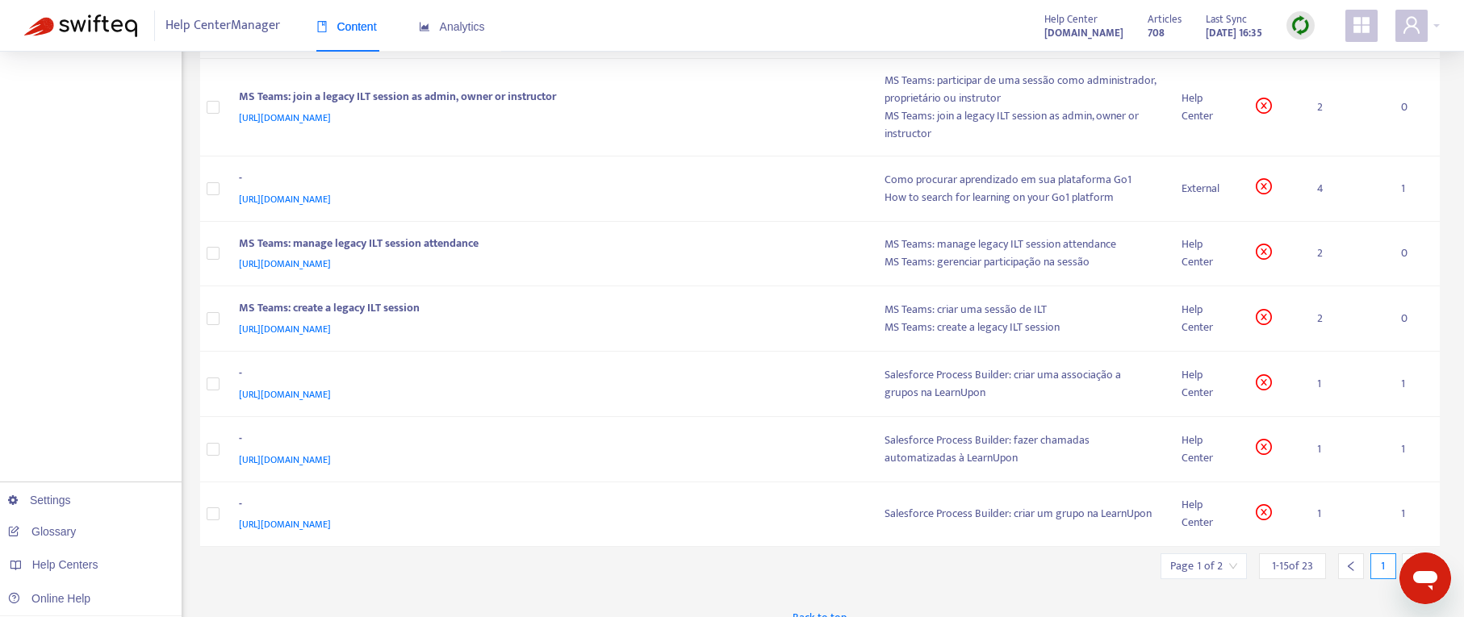
scroll to position [806, 0]
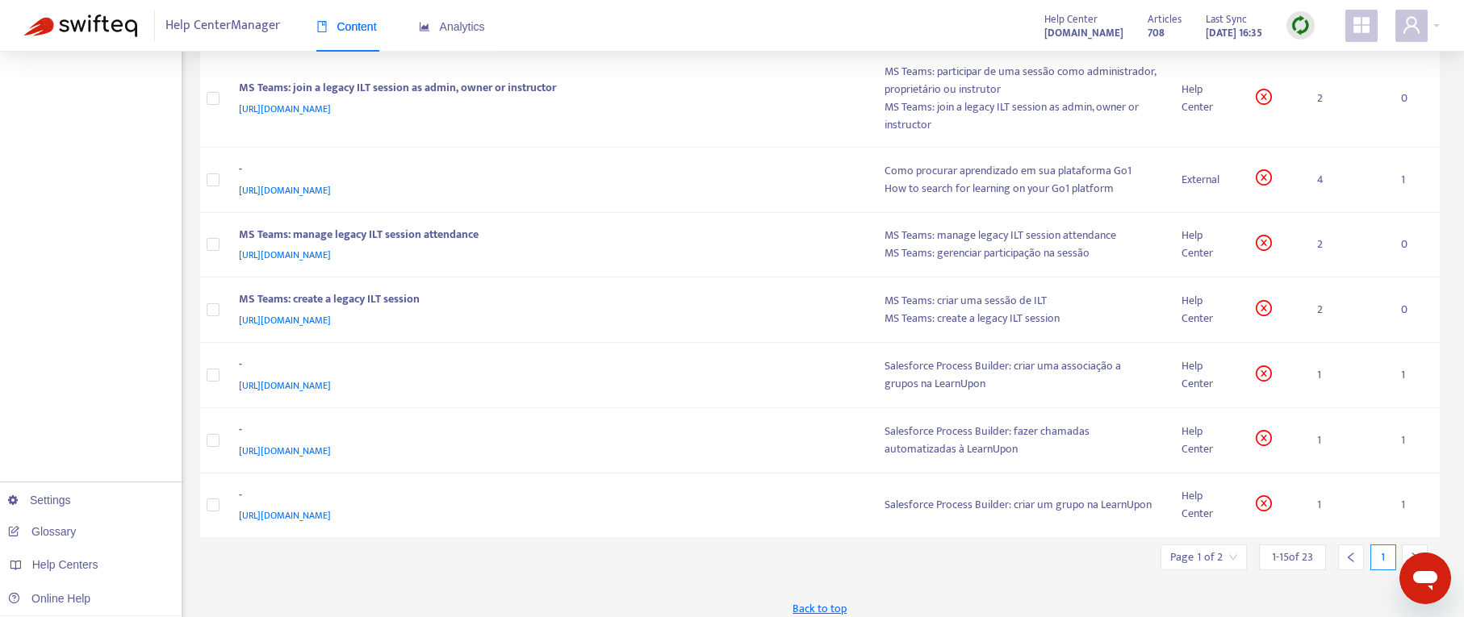
click at [1265, 550] on div at bounding box center [1415, 558] width 26 height 26
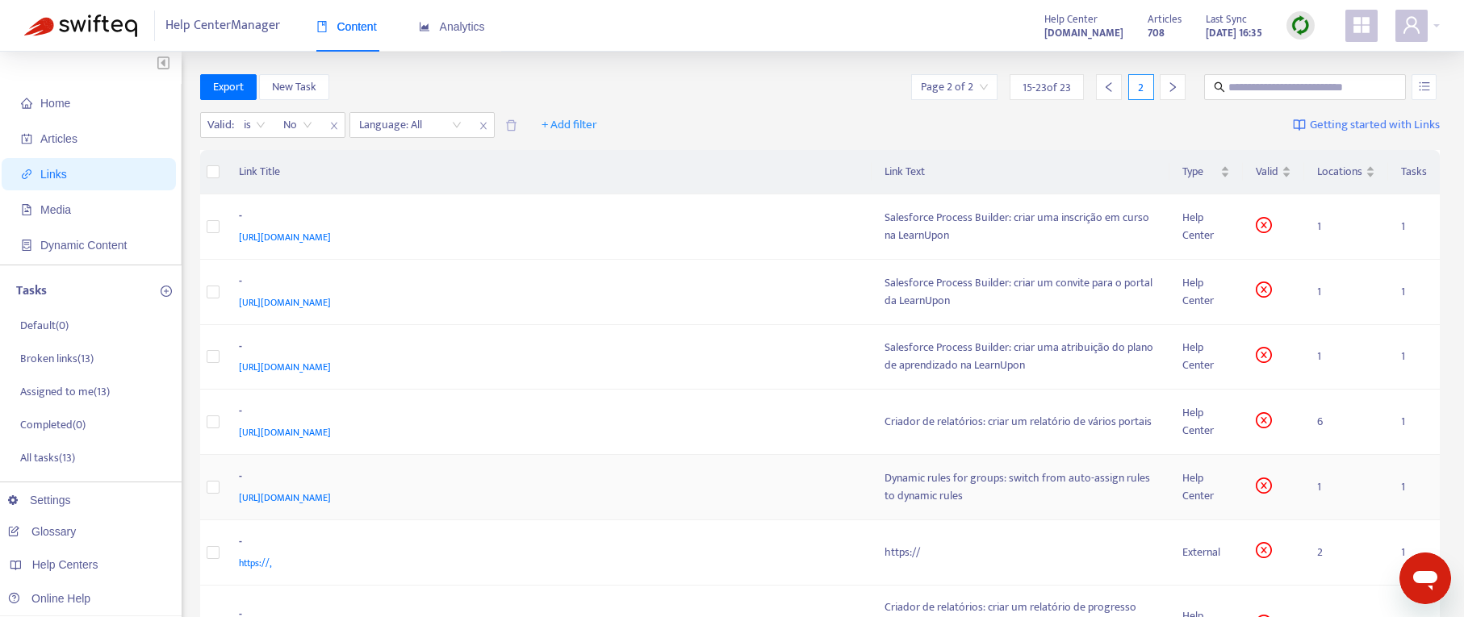
scroll to position [0, 0]
click at [682, 110] on div "Valid : is No Language: All + Add filter Getting started with Links" at bounding box center [820, 130] width 1240 height 44
click at [63, 177] on span "Links" at bounding box center [53, 175] width 27 height 13
click at [62, 361] on p "Broken links ( 13 )" at bounding box center [56, 361] width 73 height 17
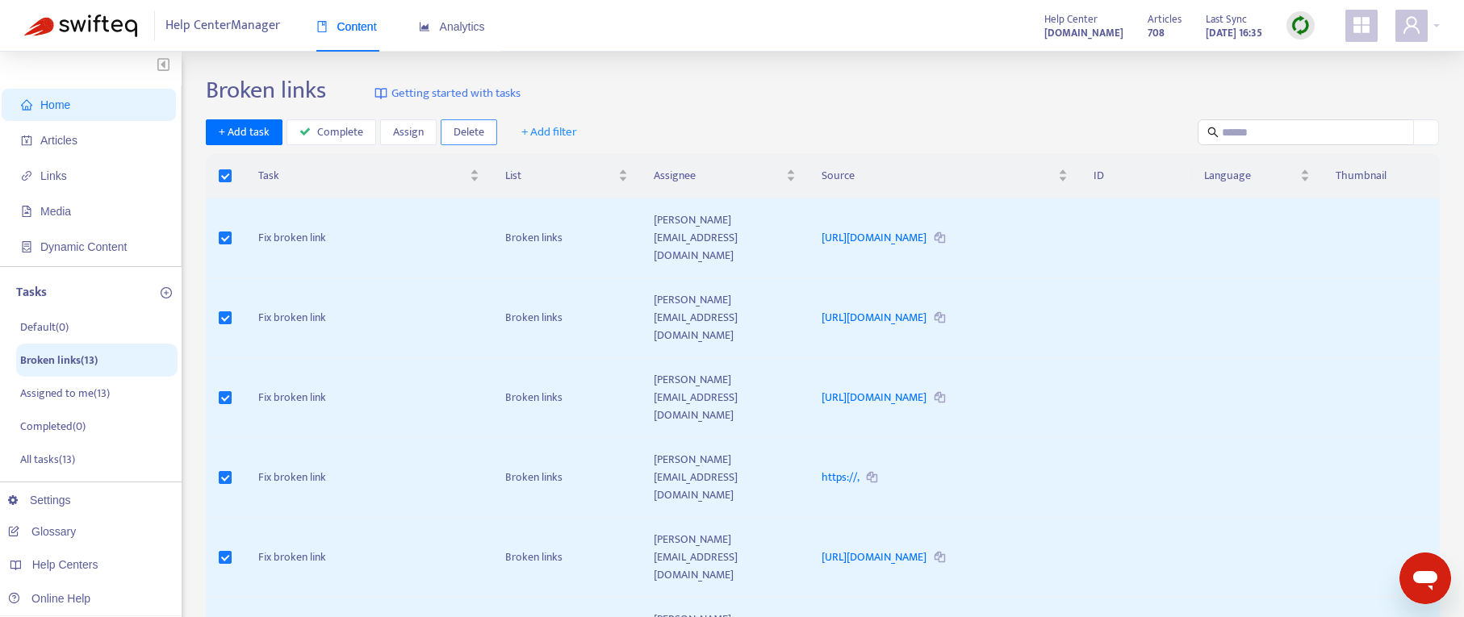
click at [462, 129] on span "Delete" at bounding box center [469, 132] width 31 height 18
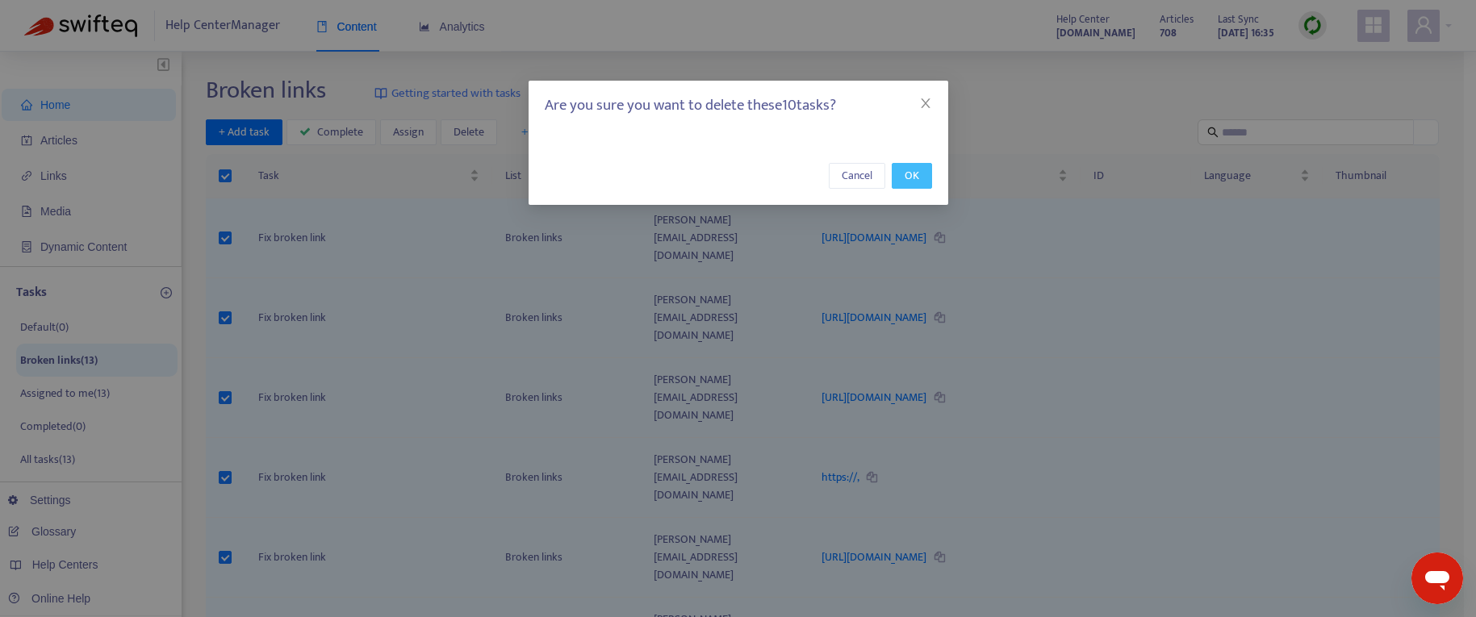
click at [909, 182] on span "OK" at bounding box center [912, 176] width 15 height 18
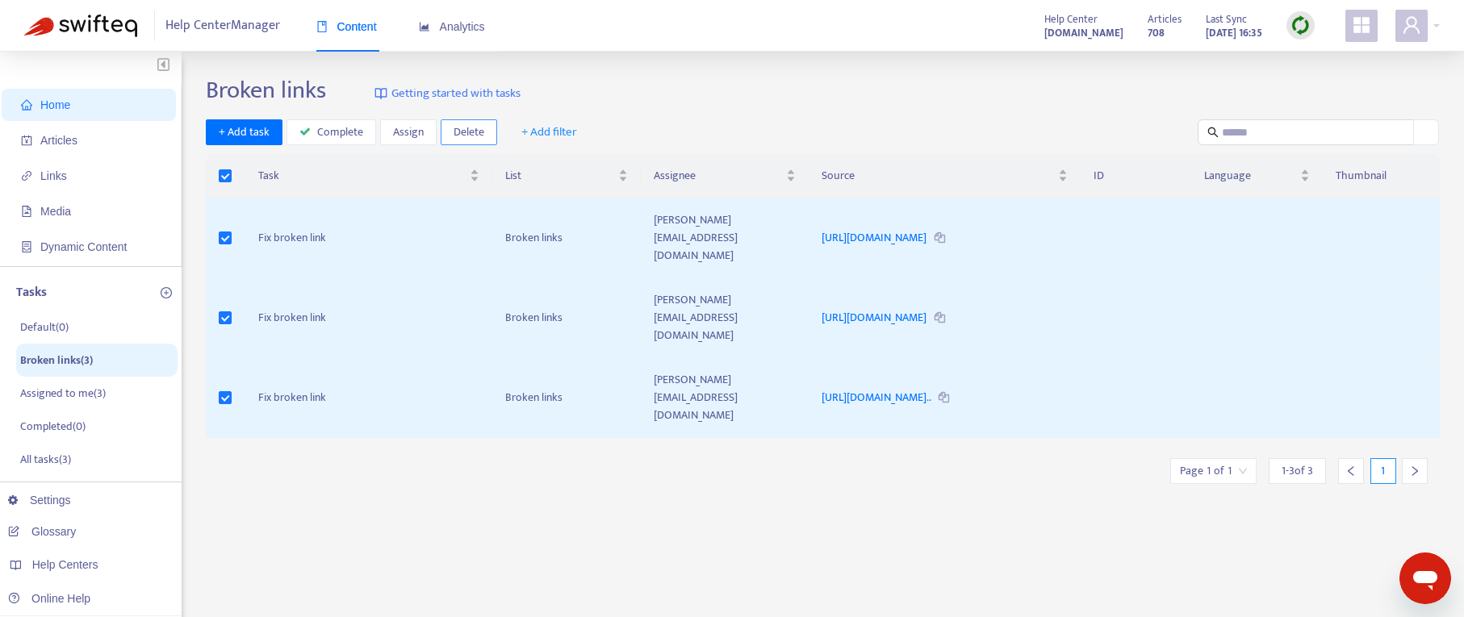
click at [466, 133] on span "Delete" at bounding box center [469, 132] width 31 height 18
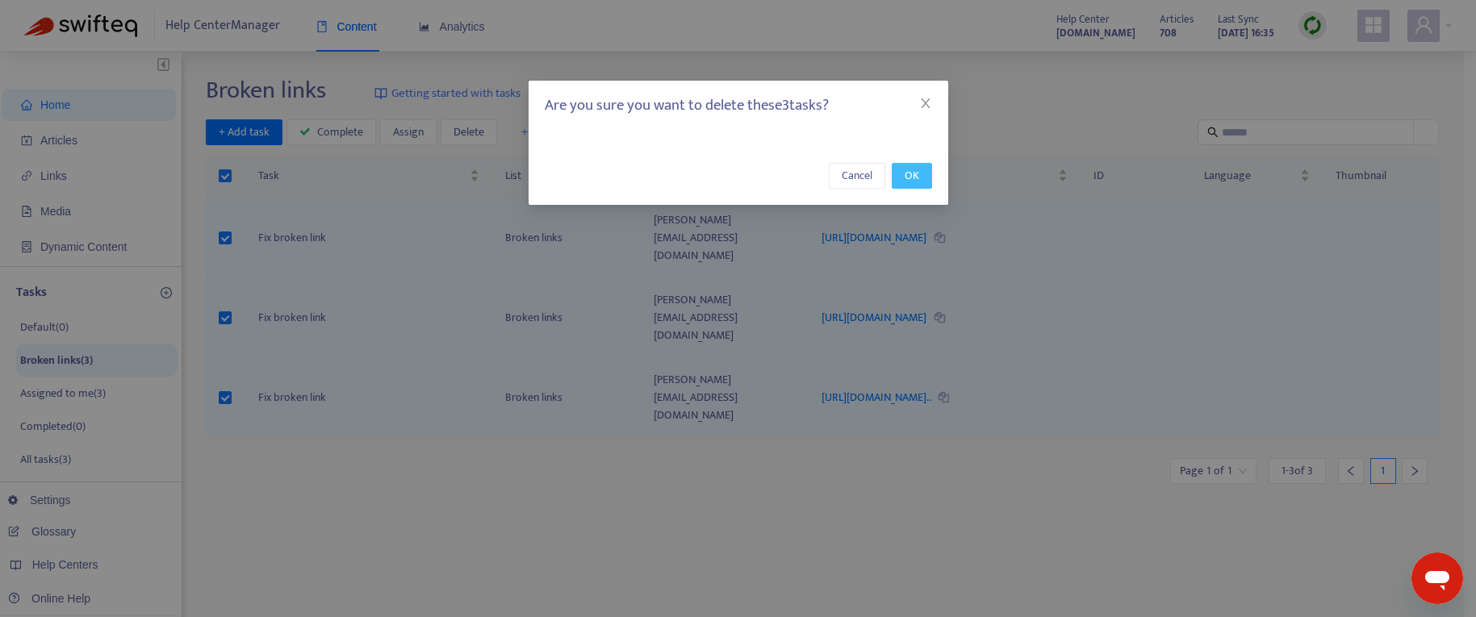
click at [899, 179] on button "OK" at bounding box center [912, 176] width 40 height 26
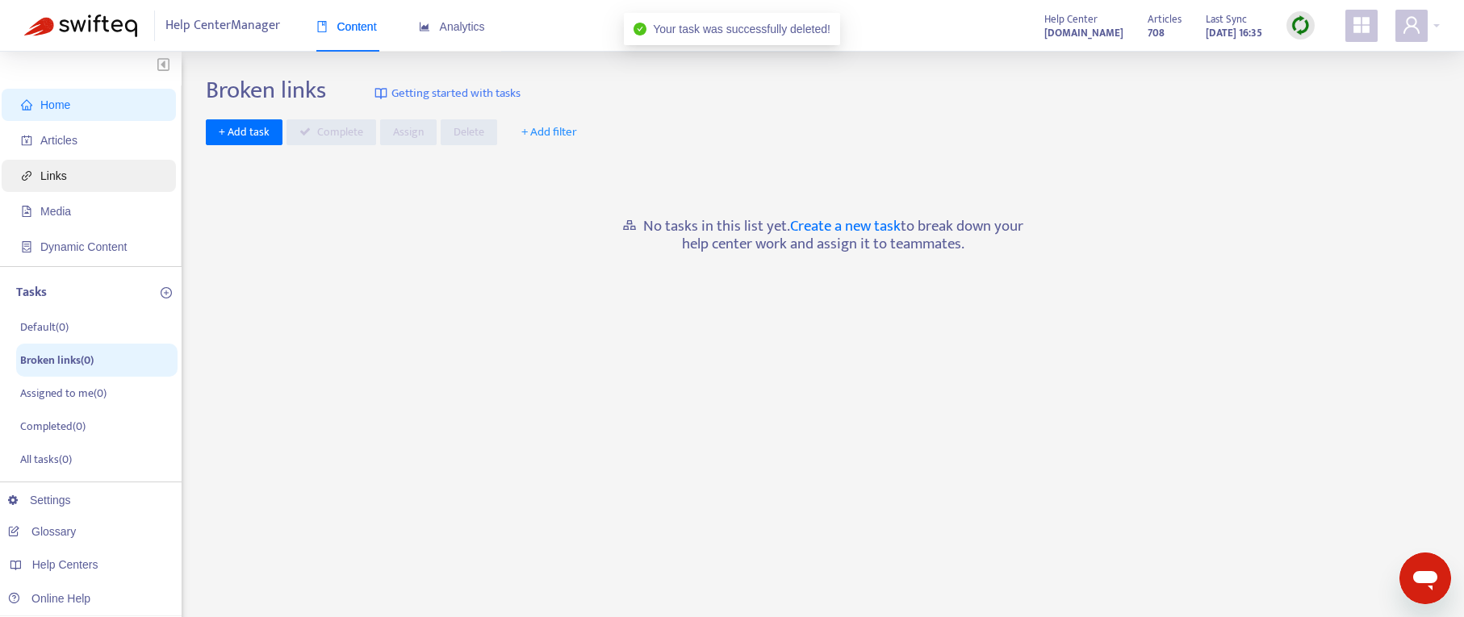
click at [65, 178] on span "Links" at bounding box center [53, 175] width 27 height 13
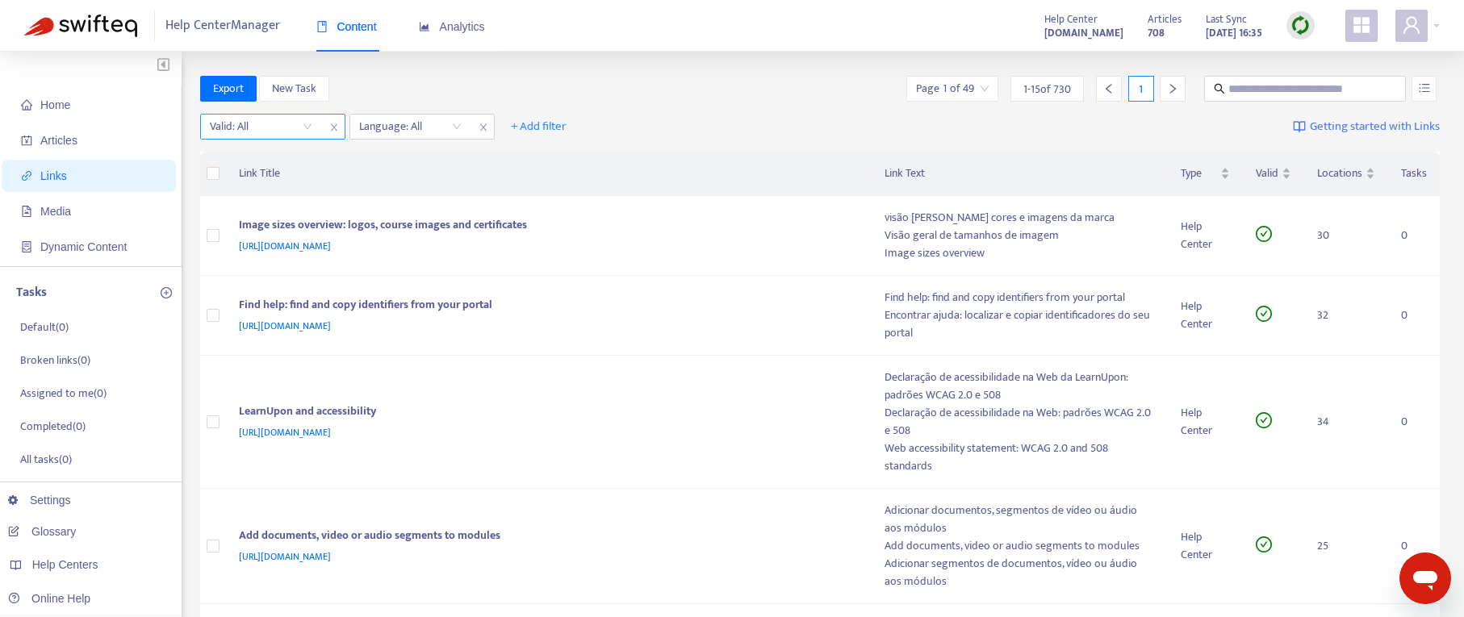
click at [305, 124] on input "search" at bounding box center [261, 127] width 102 height 24
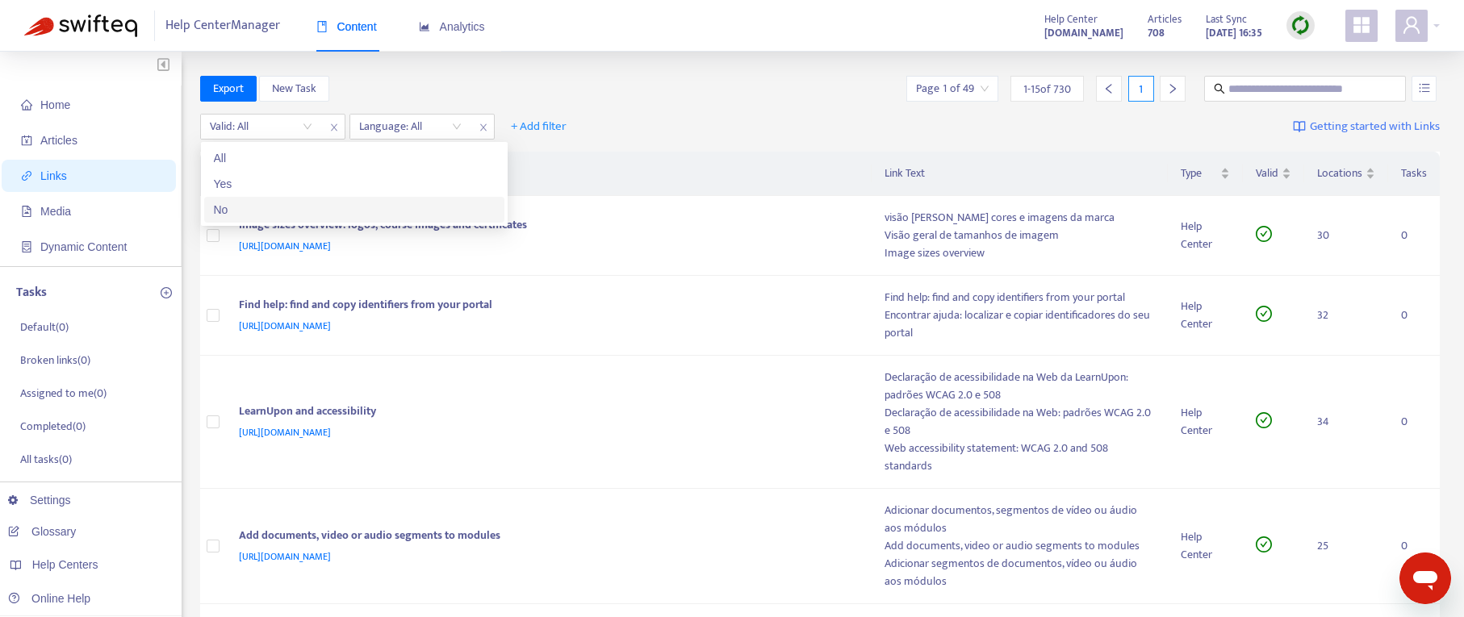
click at [286, 211] on div "No" at bounding box center [354, 210] width 281 height 18
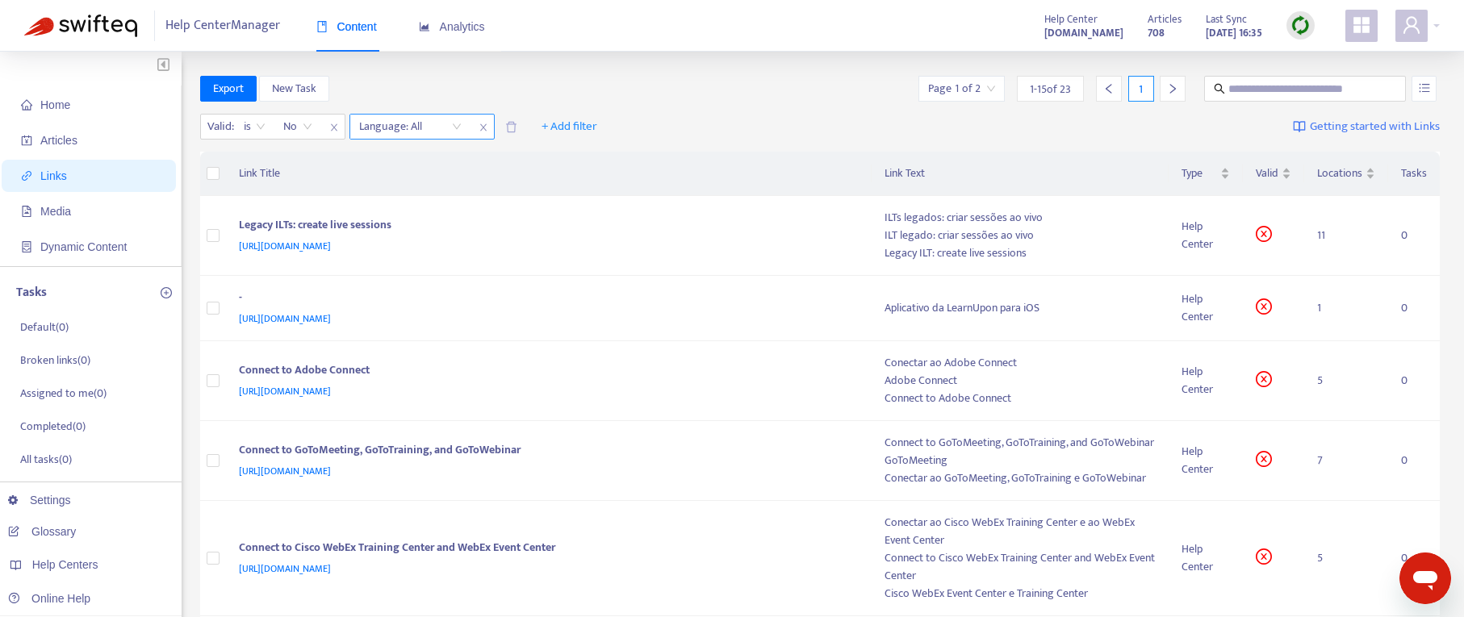
click at [460, 127] on div "Language: All" at bounding box center [410, 127] width 120 height 24
click at [432, 157] on div "en-us" at bounding box center [503, 158] width 281 height 18
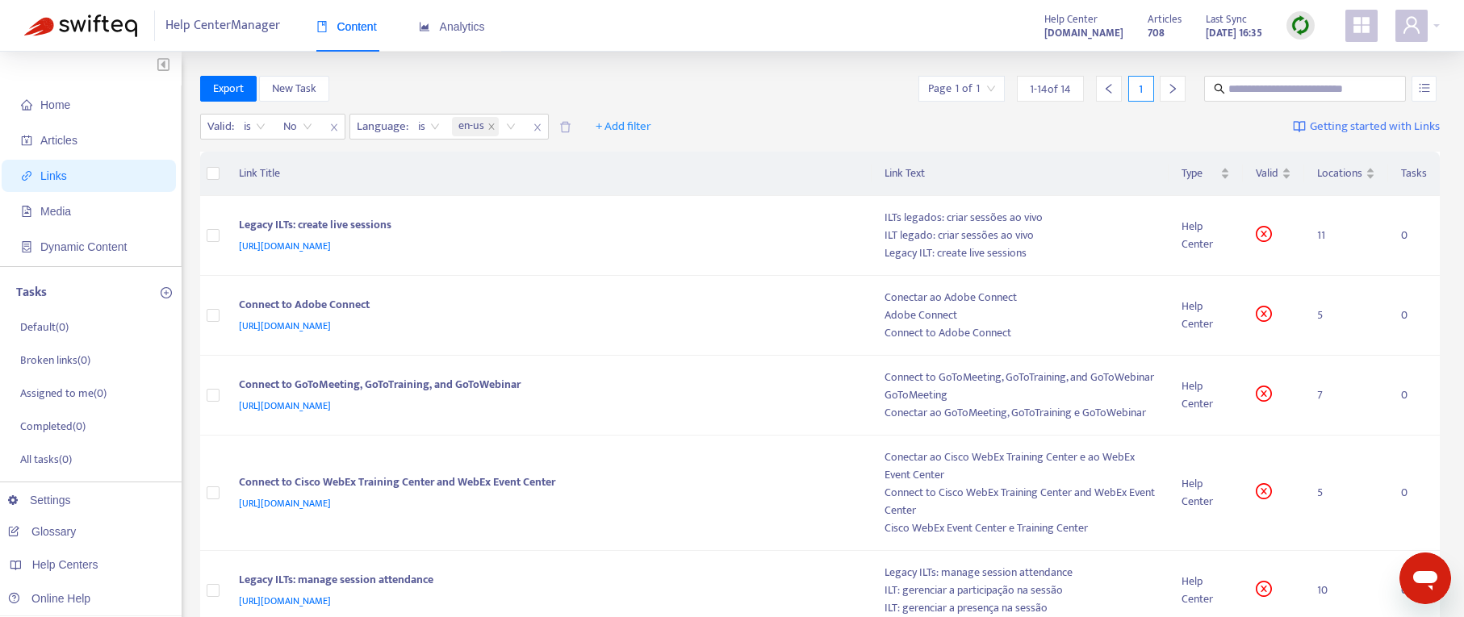
click at [1265, 23] on img at bounding box center [1300, 25] width 20 height 20
click at [1265, 87] on link "Full Sync" at bounding box center [1328, 84] width 58 height 19
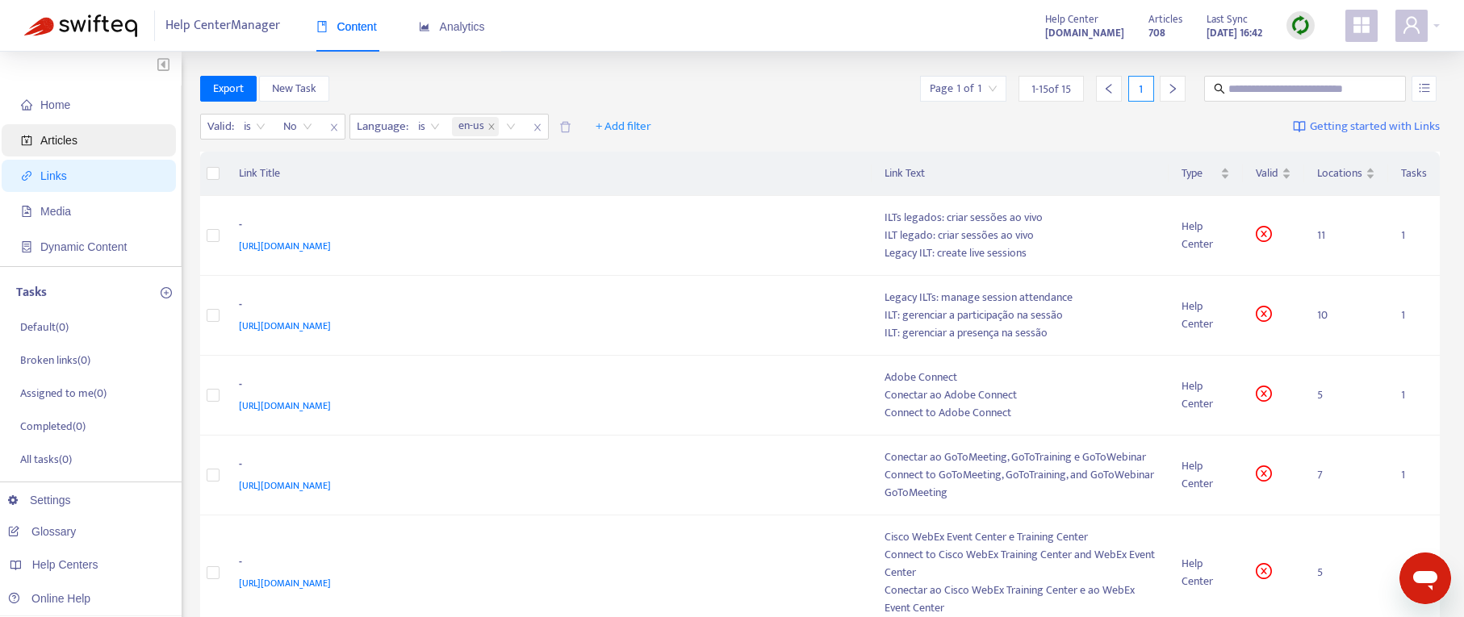
click at [53, 139] on span "Articles" at bounding box center [58, 140] width 37 height 13
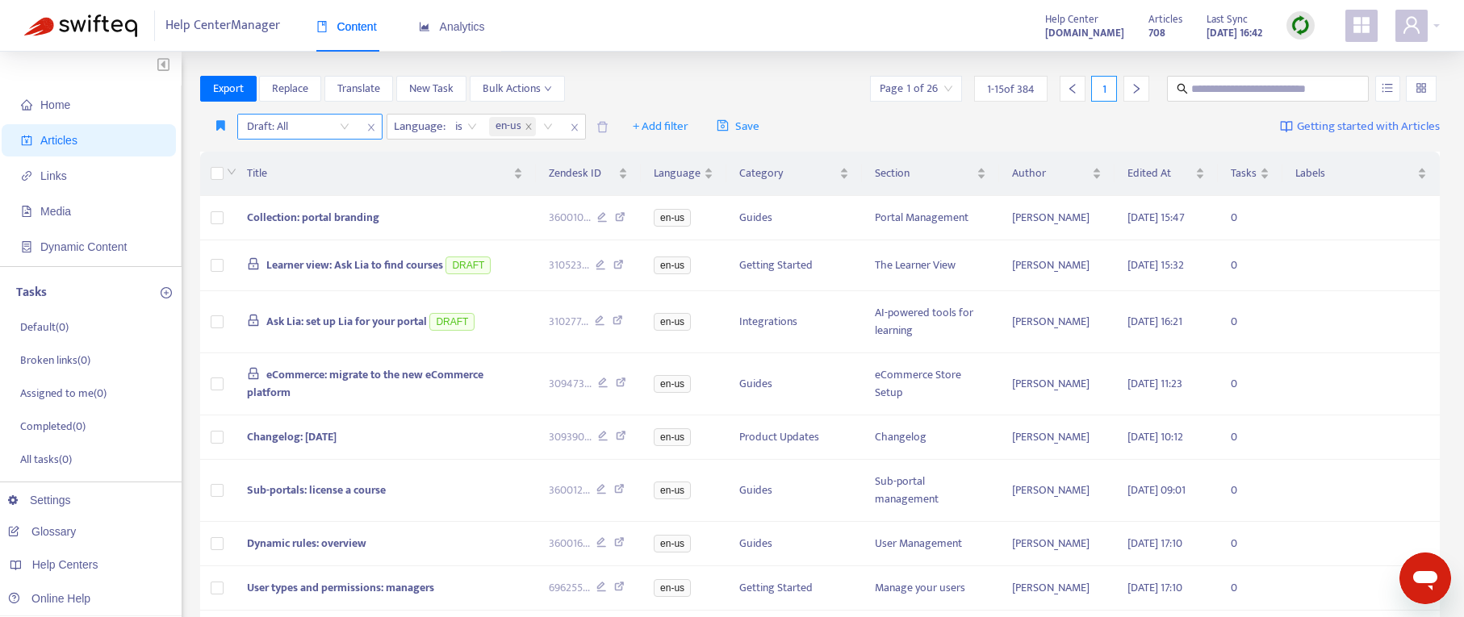
click at [370, 127] on icon "close" at bounding box center [370, 127] width 6 height 7
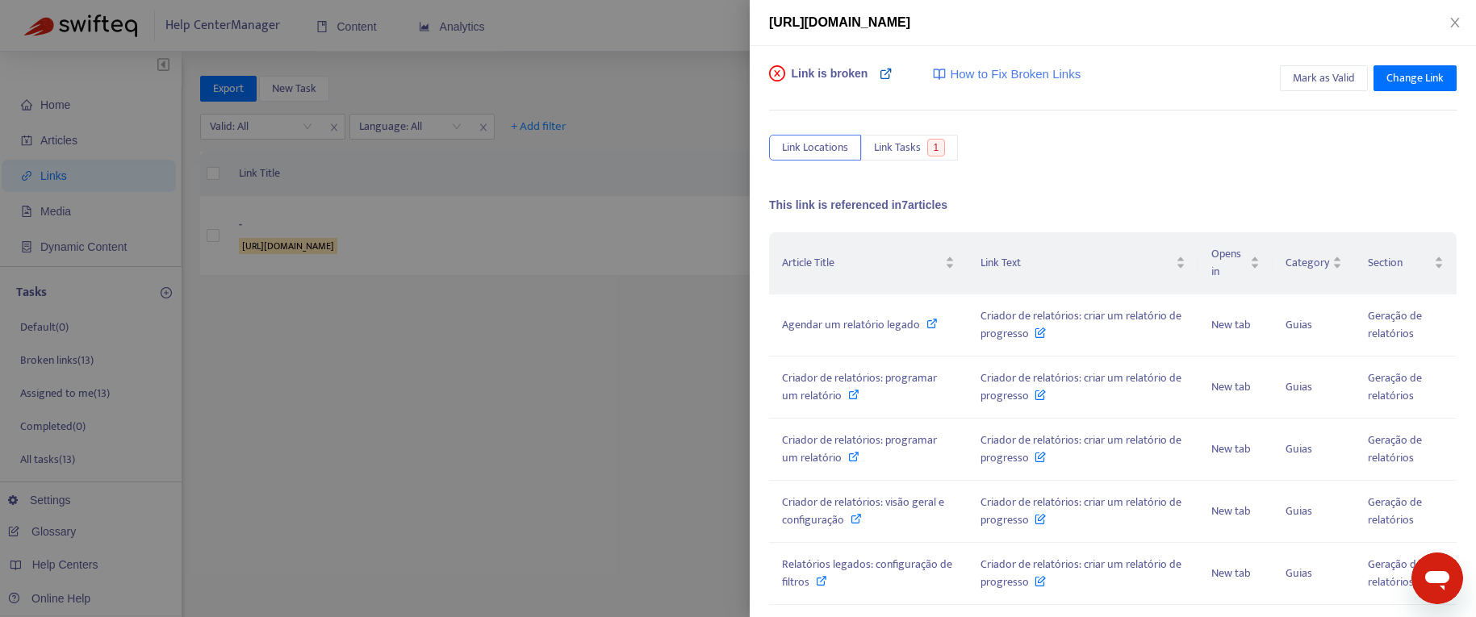
click at [890, 77] on icon at bounding box center [886, 73] width 13 height 13
click at [853, 394] on icon at bounding box center [853, 394] width 11 height 11
click at [1045, 74] on span "How to Fix Broken Links" at bounding box center [1015, 74] width 131 height 19
click at [912, 149] on span "Link Tasks" at bounding box center [897, 148] width 47 height 18
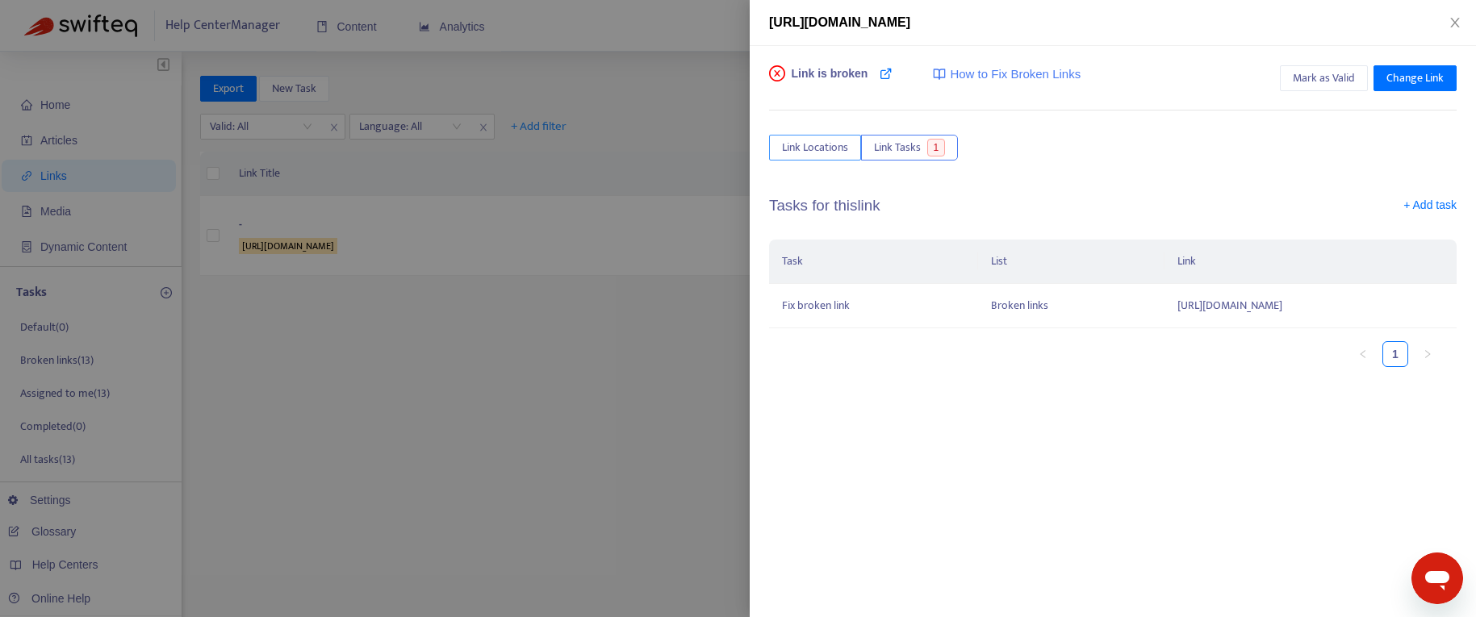
click at [837, 147] on span "Link Locations" at bounding box center [815, 148] width 66 height 18
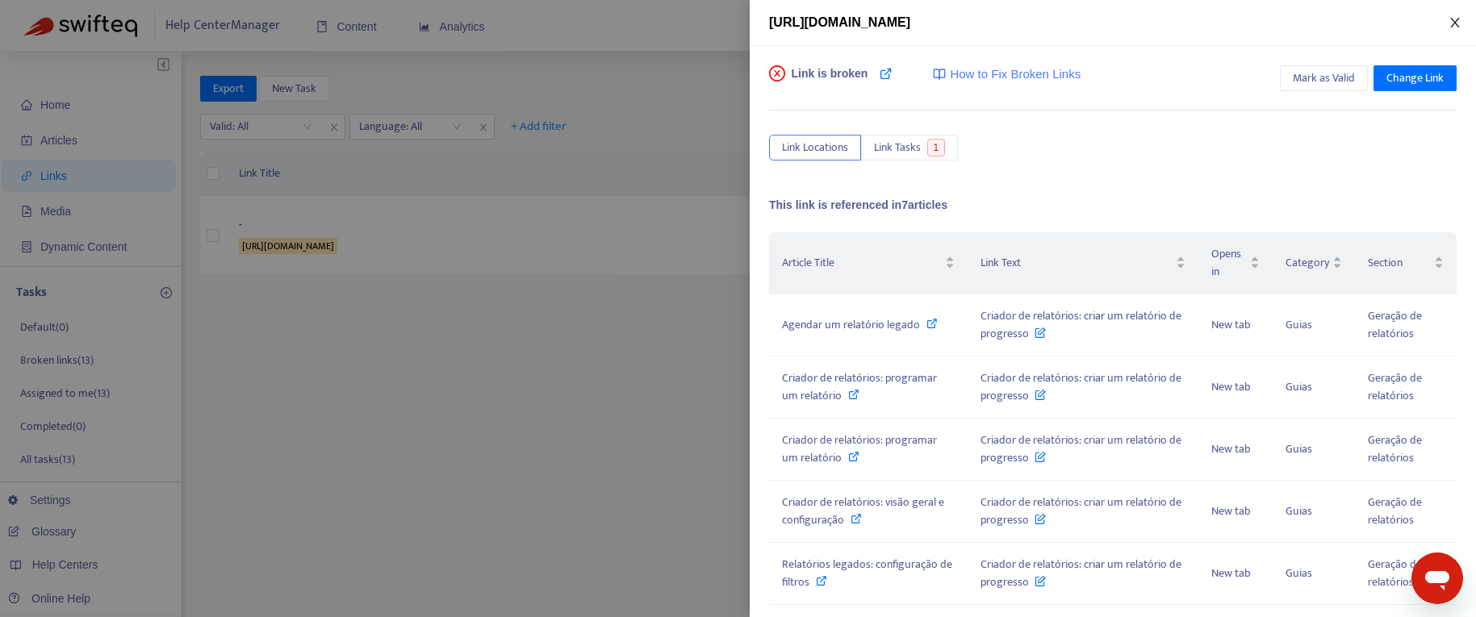
click at [1447, 19] on button "Close" at bounding box center [1455, 22] width 23 height 15
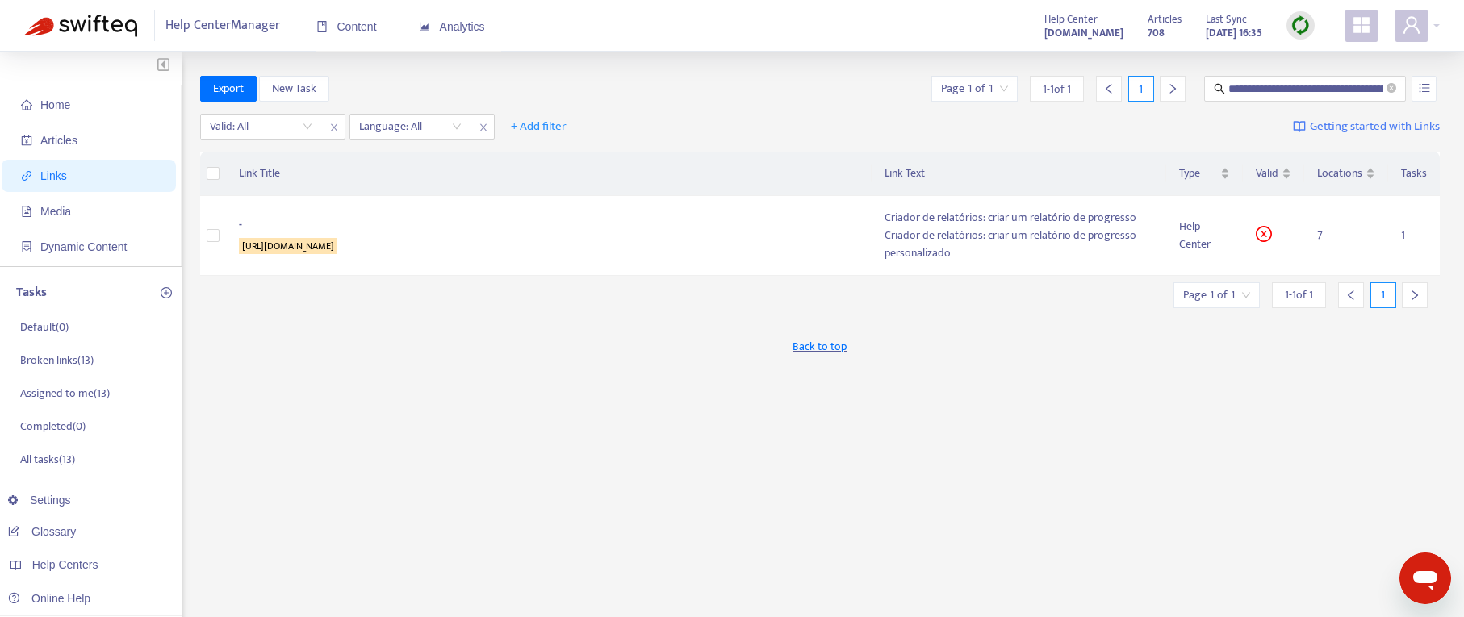
click at [56, 169] on span "Links" at bounding box center [53, 175] width 27 height 13
click at [337, 125] on icon "close" at bounding box center [334, 128] width 10 height 10
click at [335, 128] on icon "close" at bounding box center [333, 127] width 6 height 7
click at [44, 364] on p "Broken links ( 13 )" at bounding box center [56, 361] width 73 height 17
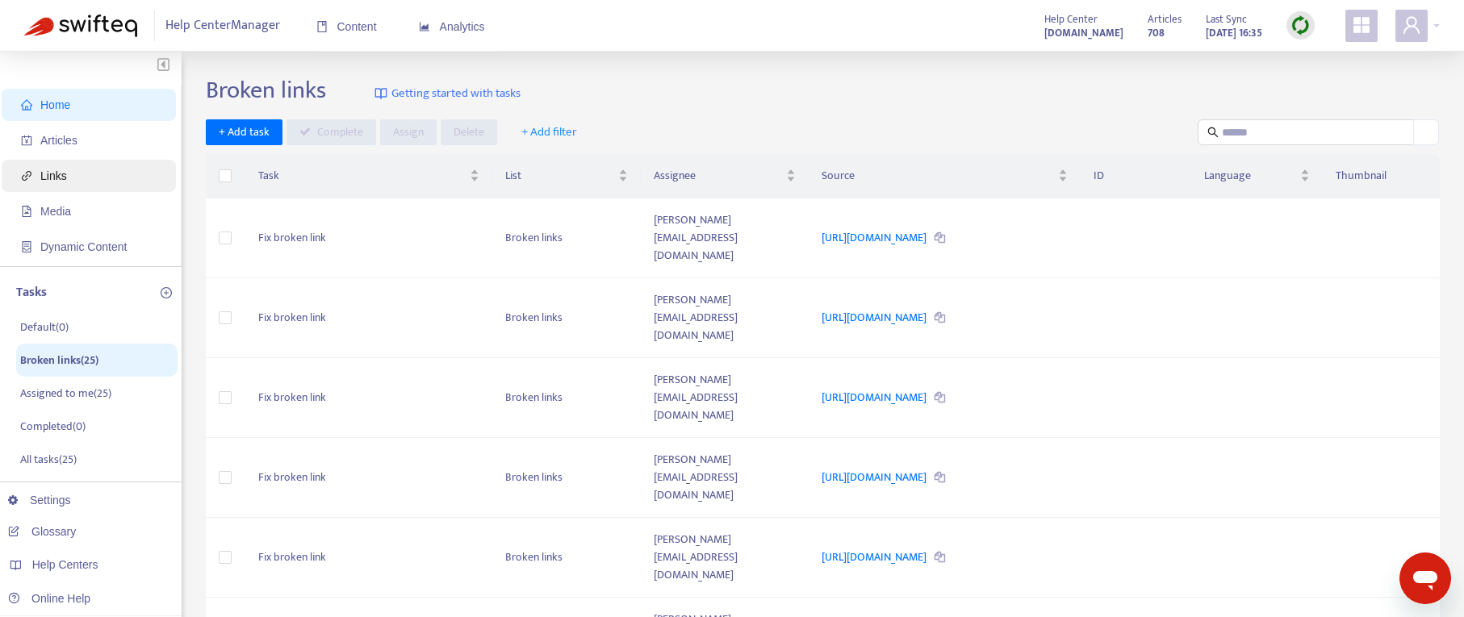
click at [68, 173] on span "Links" at bounding box center [92, 176] width 142 height 32
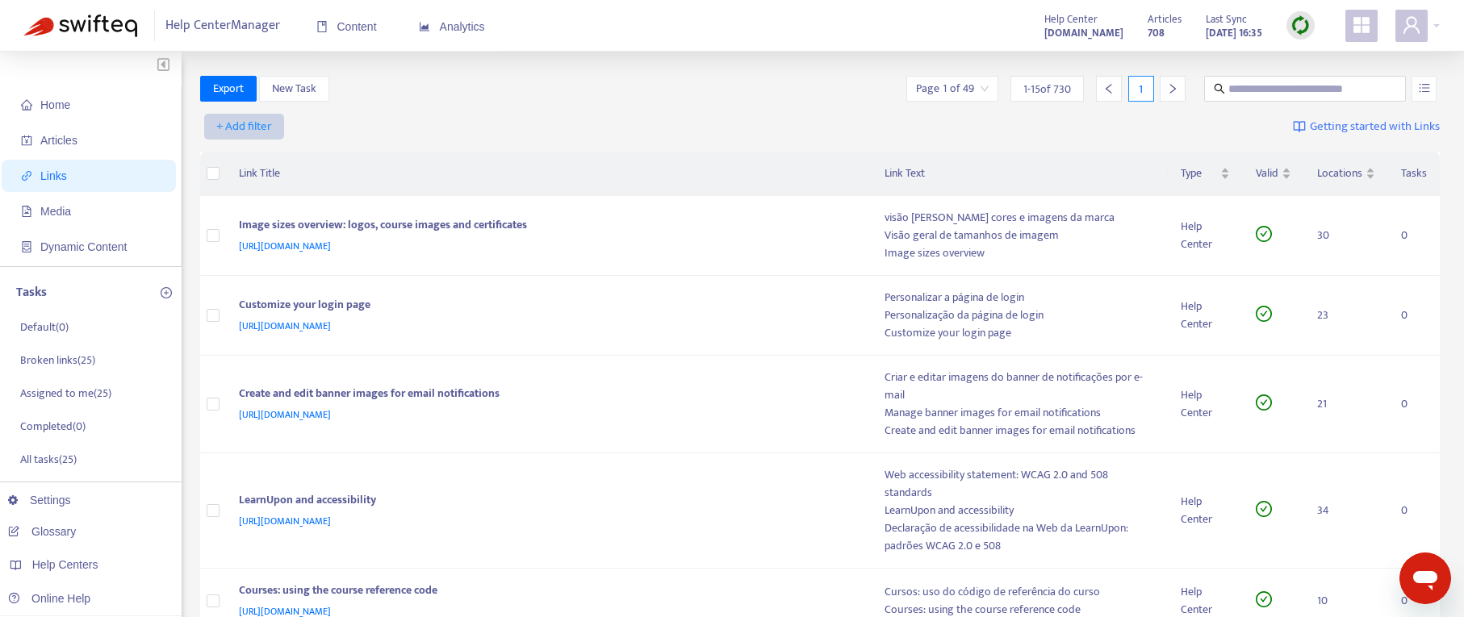
click at [263, 127] on span "+ Add filter" at bounding box center [244, 126] width 56 height 19
click at [240, 239] on span "Valid" at bounding box center [244, 237] width 55 height 18
click at [311, 124] on input "search" at bounding box center [261, 127] width 102 height 24
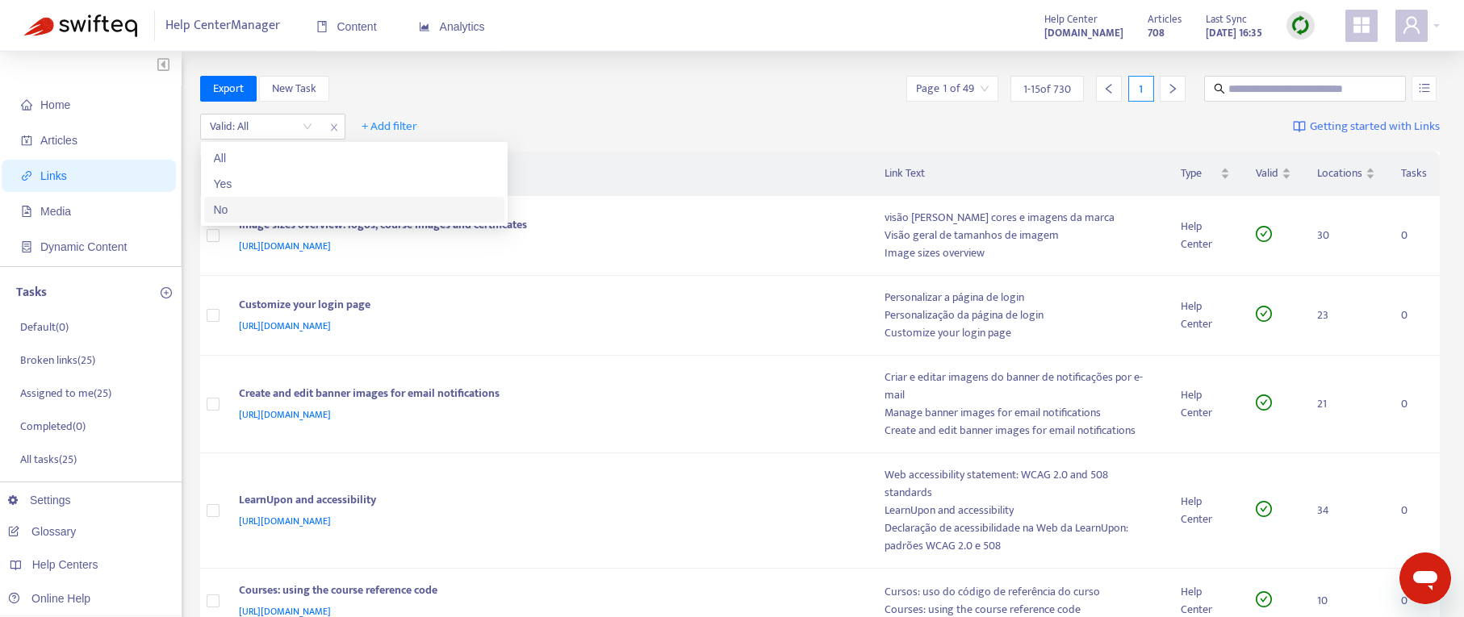
click at [302, 209] on div "No" at bounding box center [354, 210] width 281 height 18
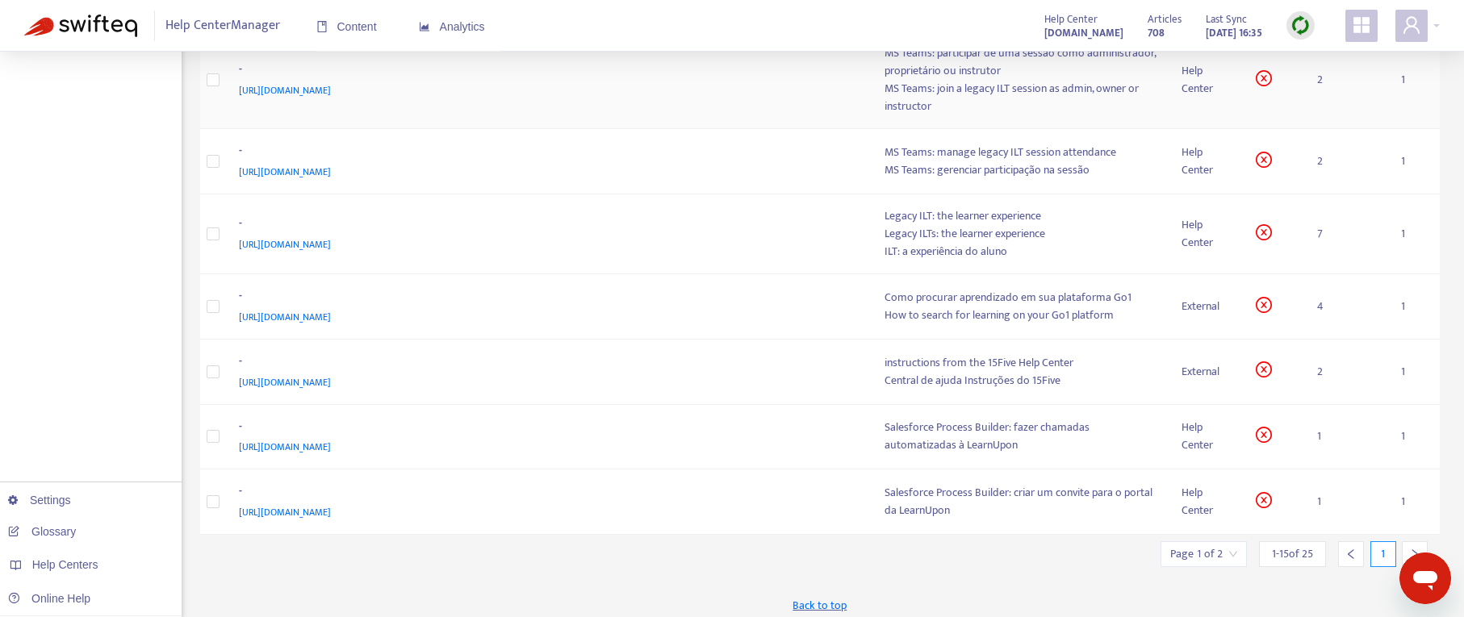
scroll to position [803, 0]
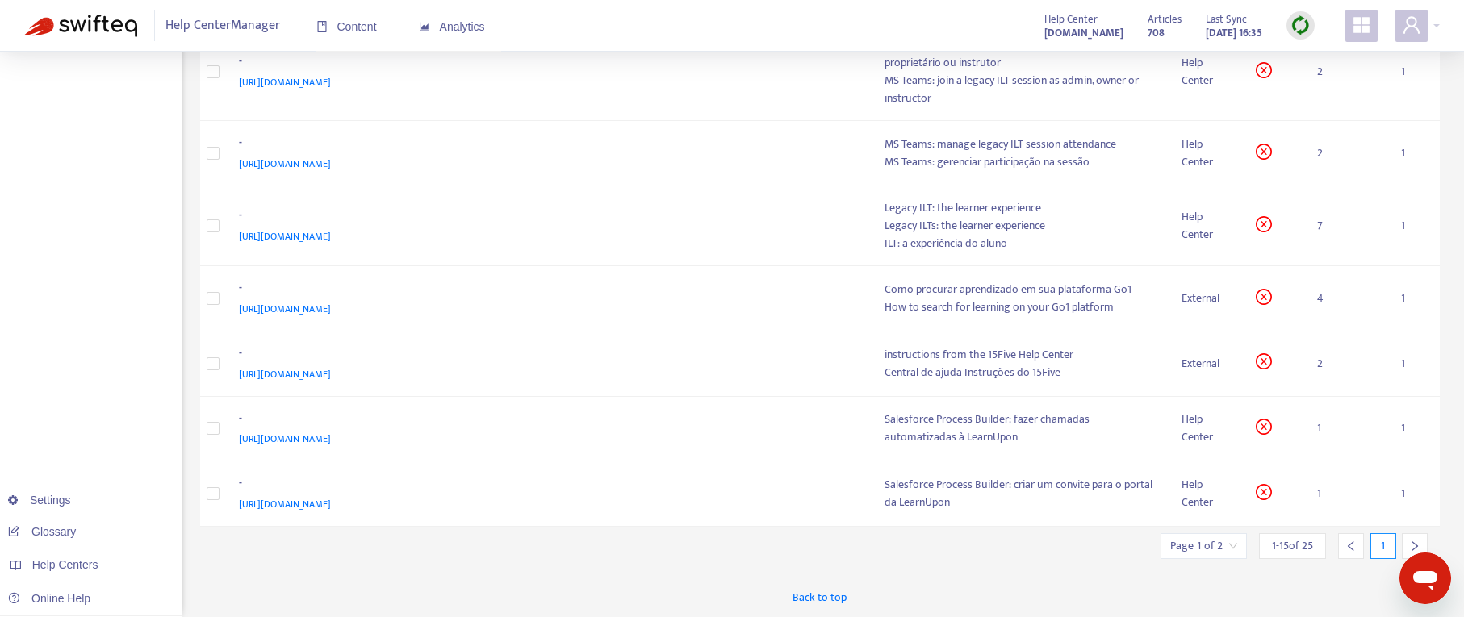
click at [1411, 545] on icon "right" at bounding box center [1414, 546] width 11 height 11
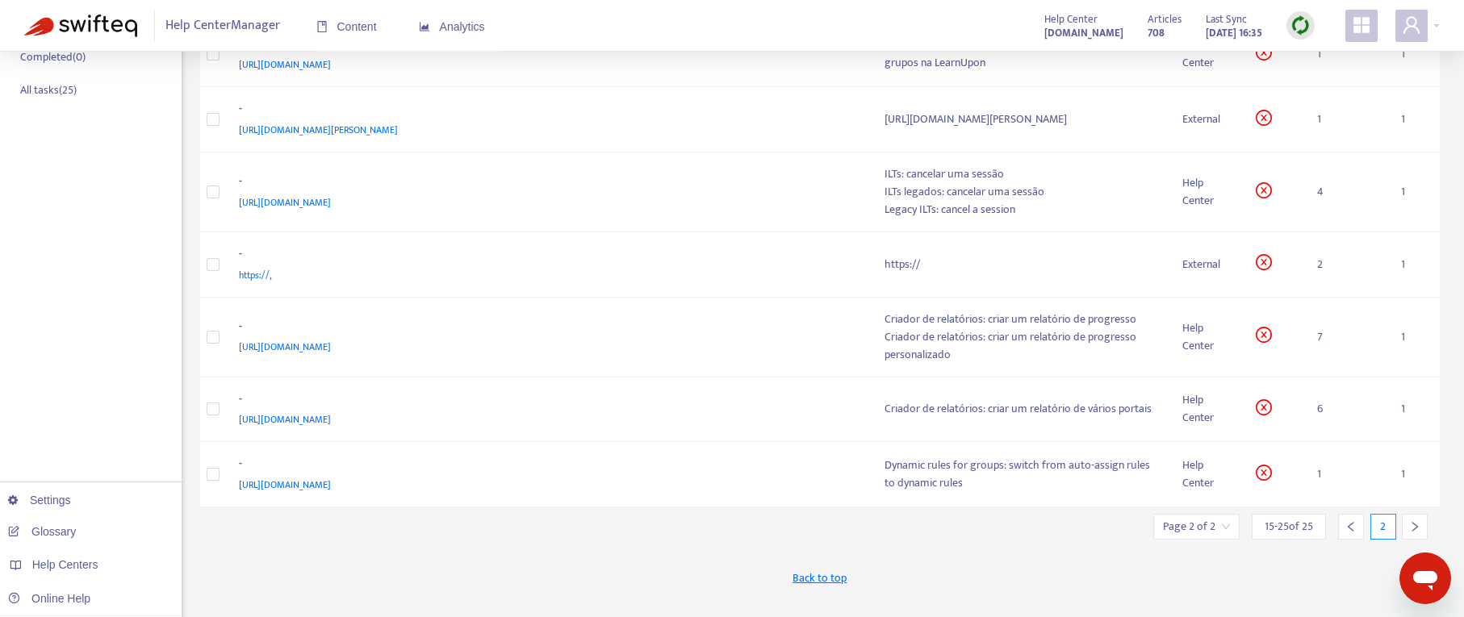
scroll to position [403, 0]
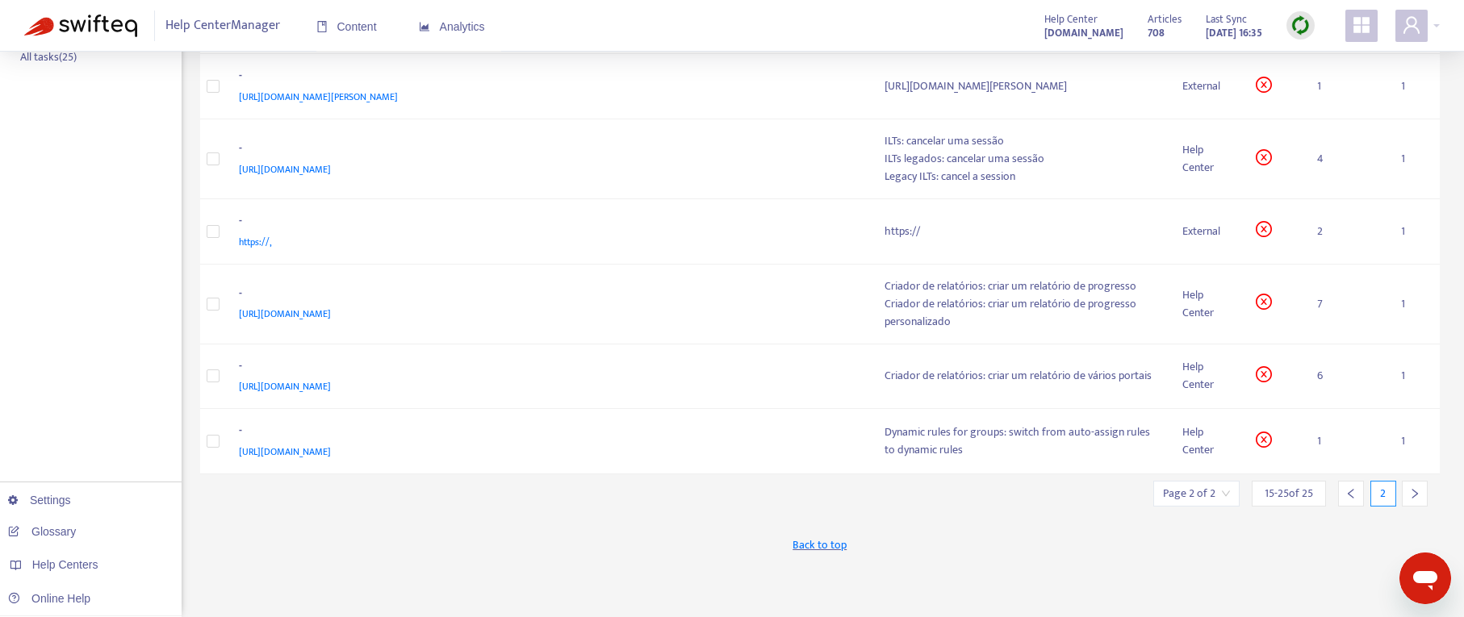
click at [1347, 496] on icon "left" at bounding box center [1350, 493] width 11 height 11
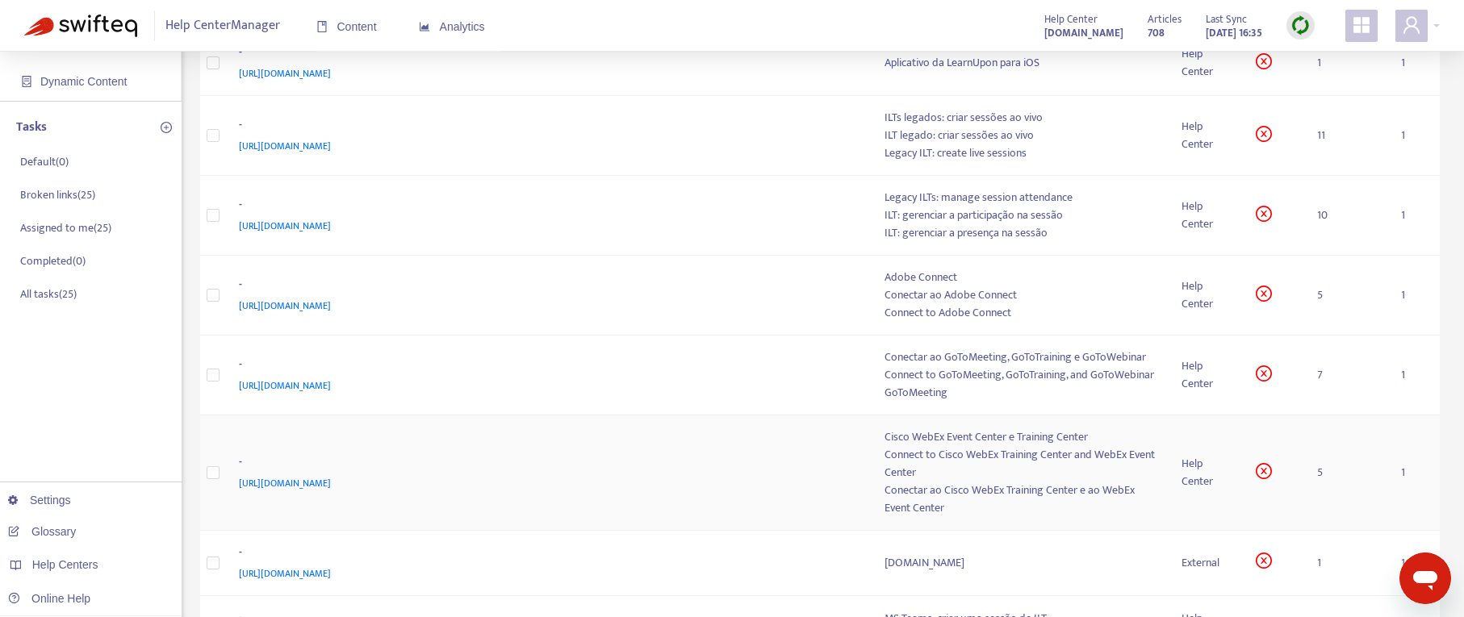
scroll to position [0, 0]
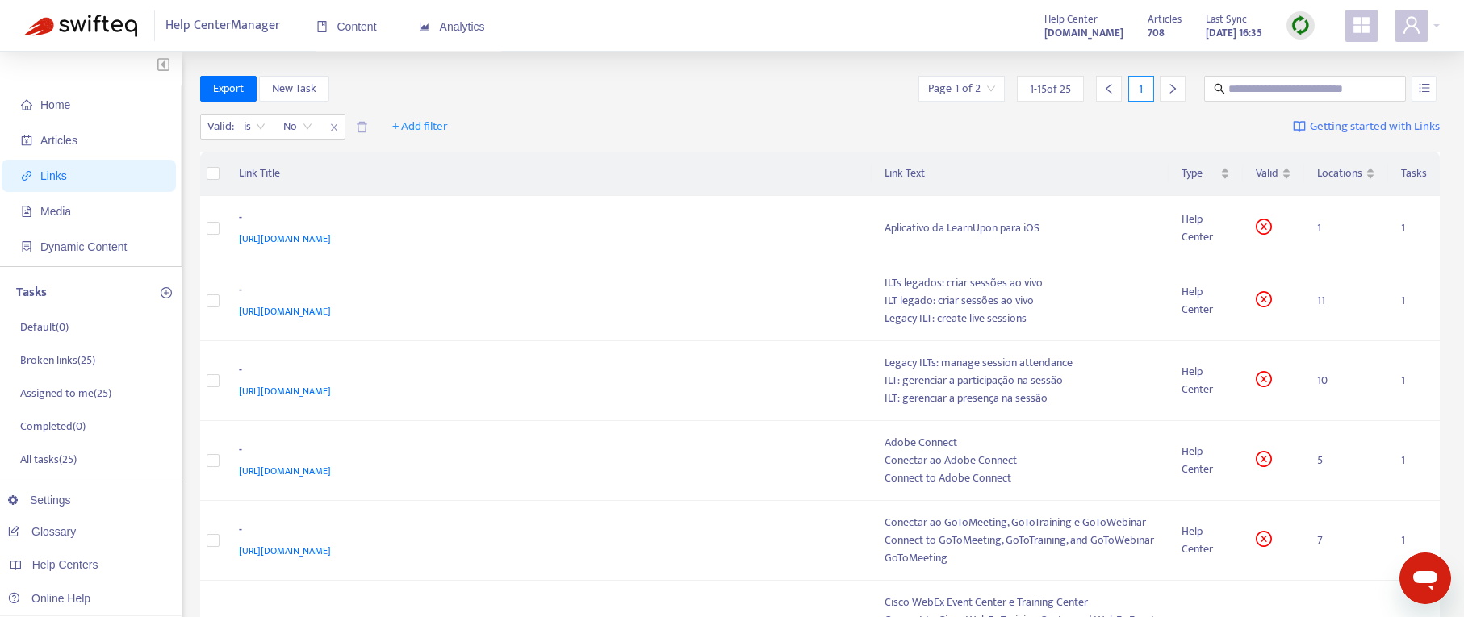
click at [1300, 24] on img at bounding box center [1300, 25] width 20 height 20
click at [1320, 118] on link "Learn More" at bounding box center [1334, 117] width 71 height 19
click at [1301, 24] on img at bounding box center [1300, 25] width 20 height 20
click at [1313, 86] on link "Full Sync" at bounding box center [1328, 84] width 58 height 19
